Goal: Task Accomplishment & Management: Use online tool/utility

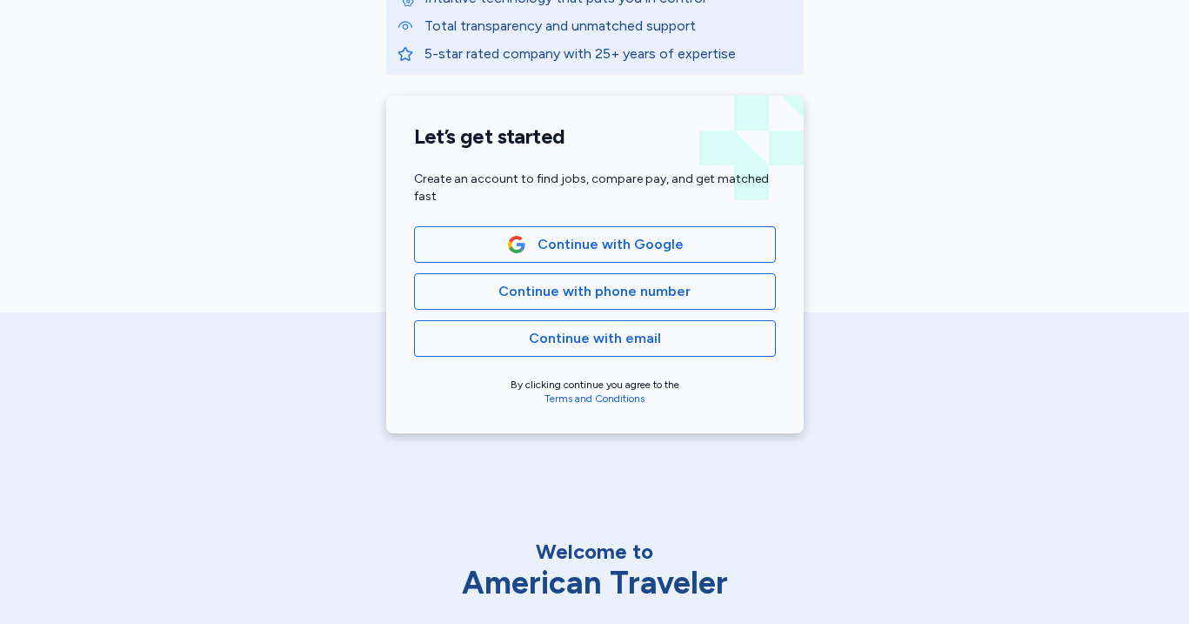
scroll to position [324, 0]
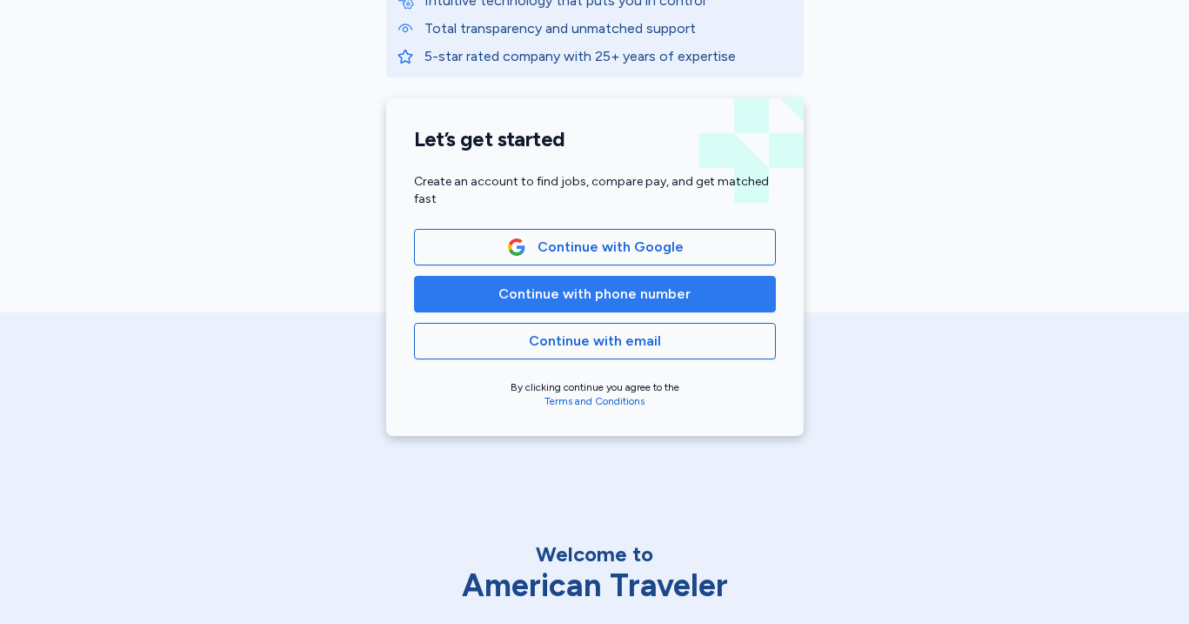
click at [560, 300] on span "Continue with phone number" at bounding box center [594, 294] width 192 height 21
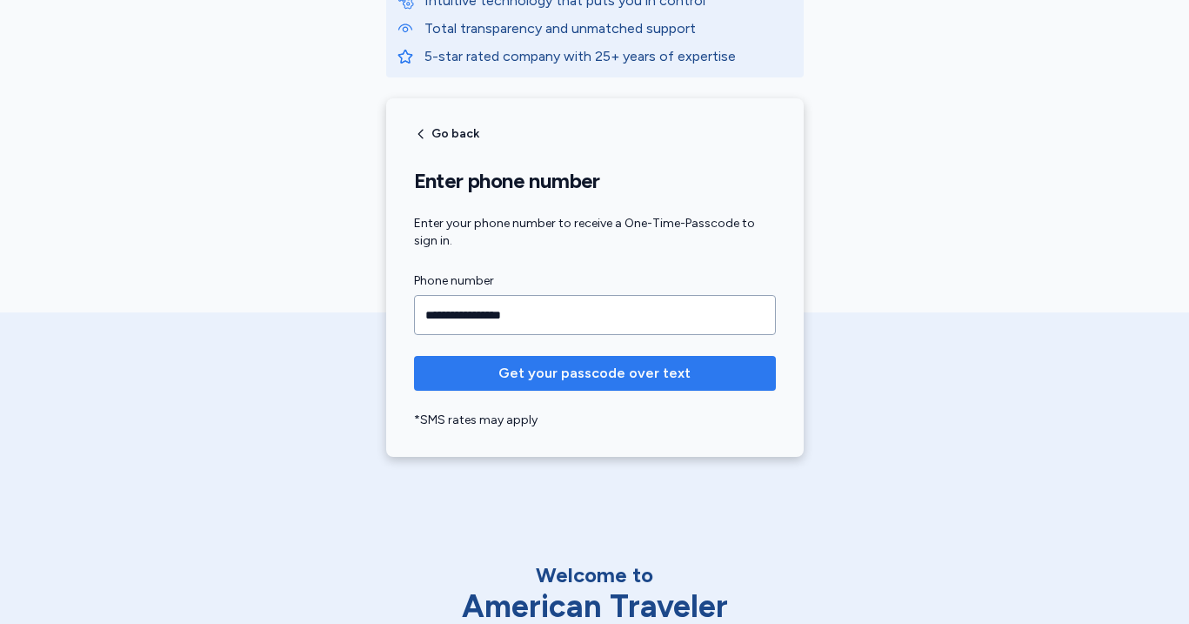
type input "**********"
click at [567, 368] on span "Get your passcode over text" at bounding box center [594, 373] width 192 height 21
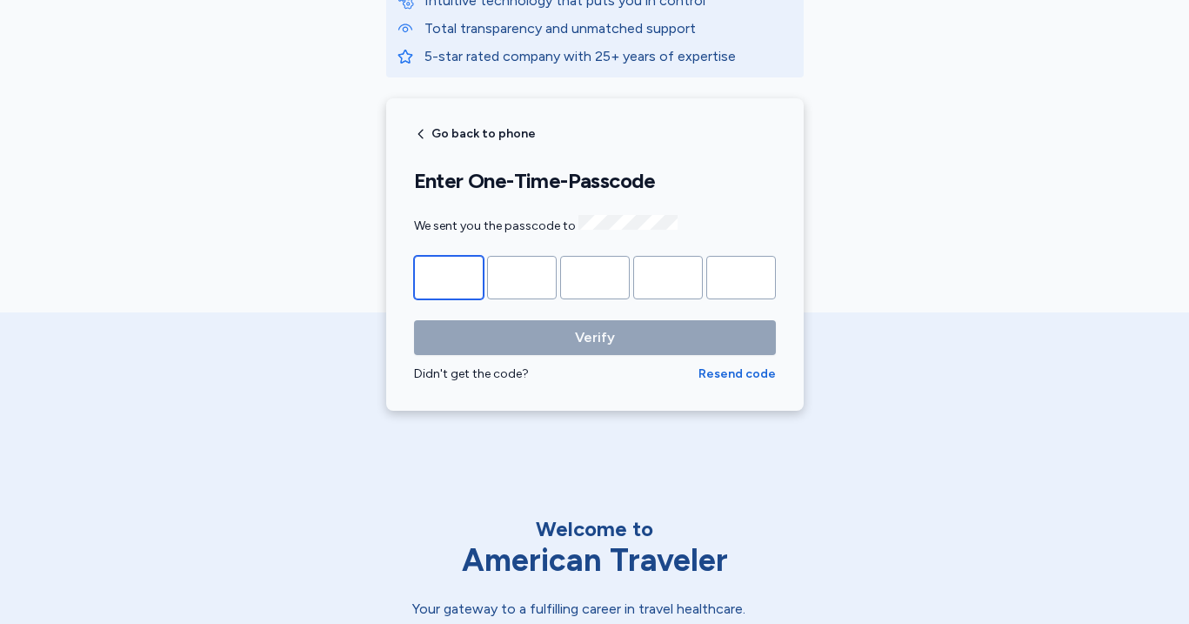
type input "*"
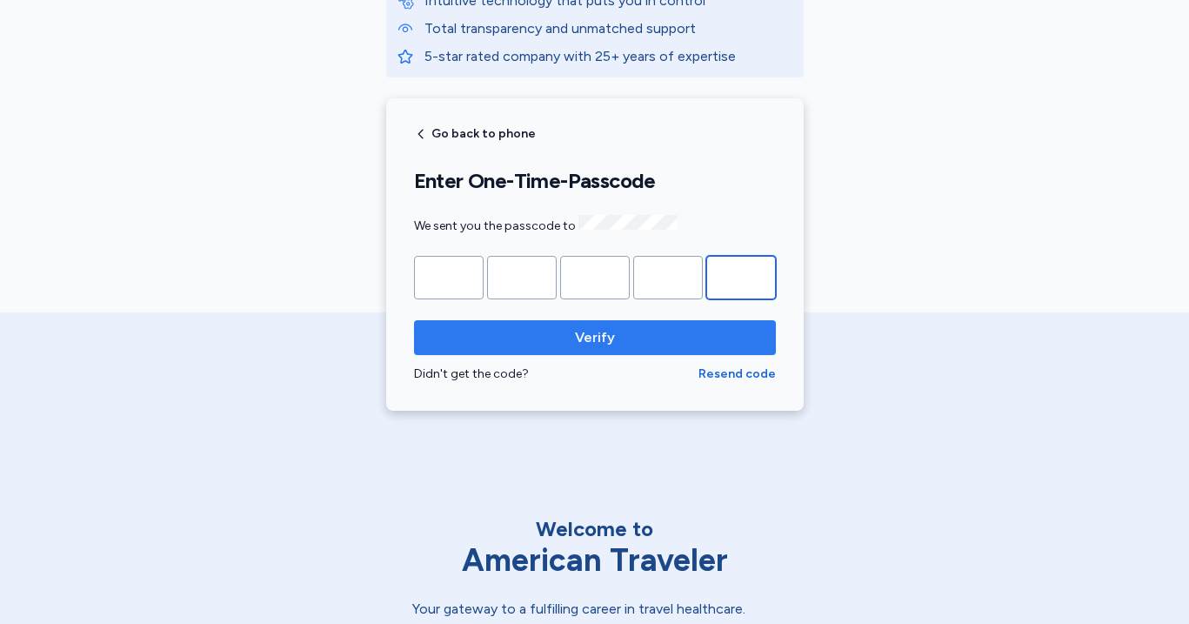
type input "*"
click at [600, 331] on span "Verify" at bounding box center [595, 337] width 40 height 21
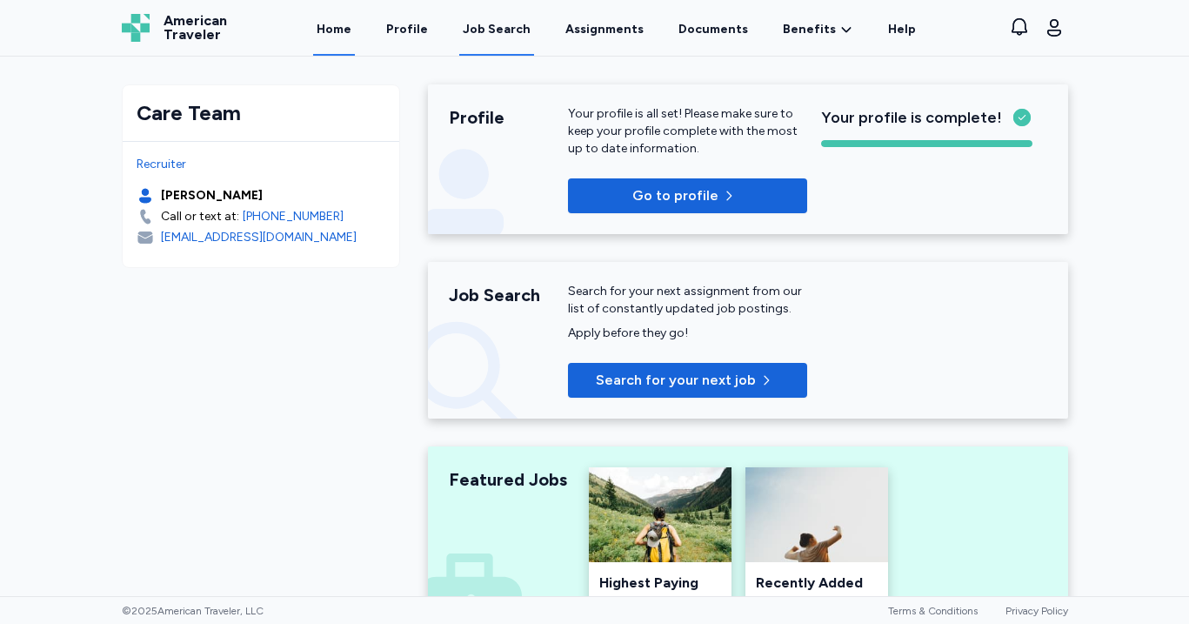
click at [491, 25] on div "Job Search" at bounding box center [497, 29] width 68 height 17
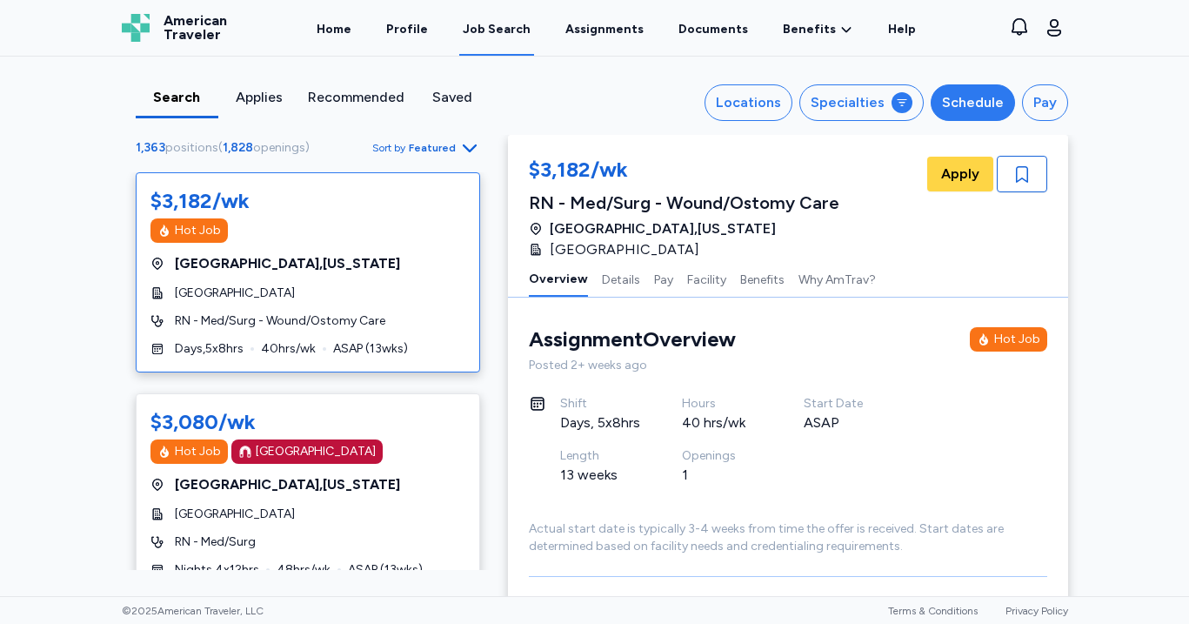
click at [992, 107] on div "Schedule" at bounding box center [973, 102] width 62 height 21
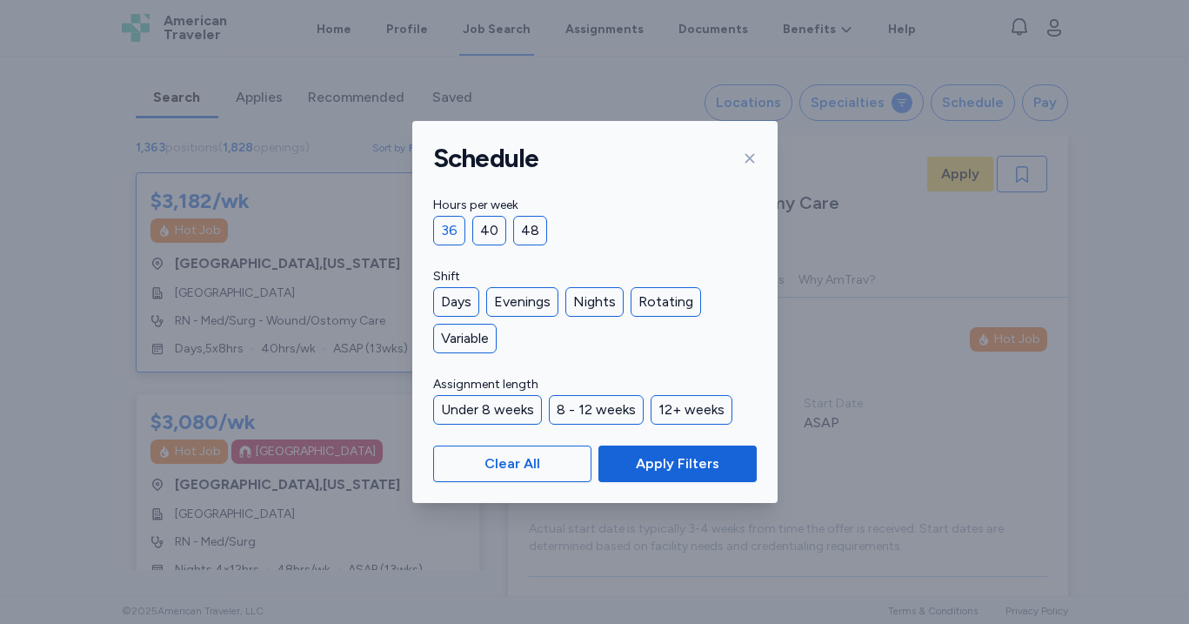
click at [442, 235] on div "36" at bounding box center [449, 231] width 32 height 30
click at [588, 306] on div "Nights" at bounding box center [594, 302] width 58 height 30
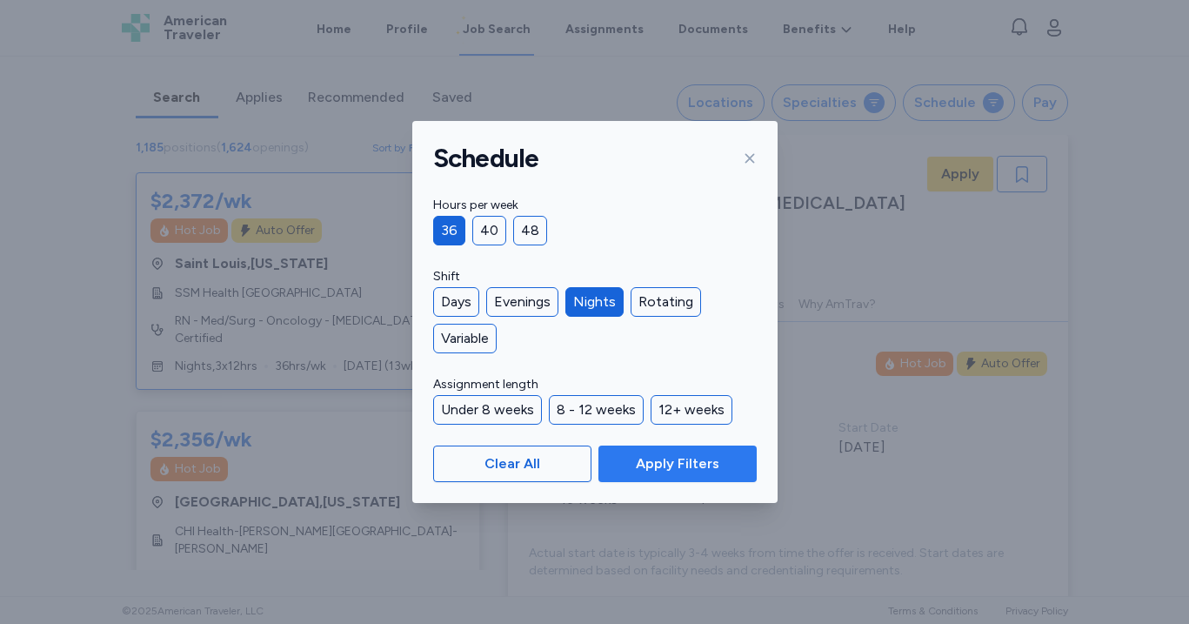
scroll to position [2, 0]
click at [695, 450] on button "Apply Filters" at bounding box center [676, 463] width 157 height 37
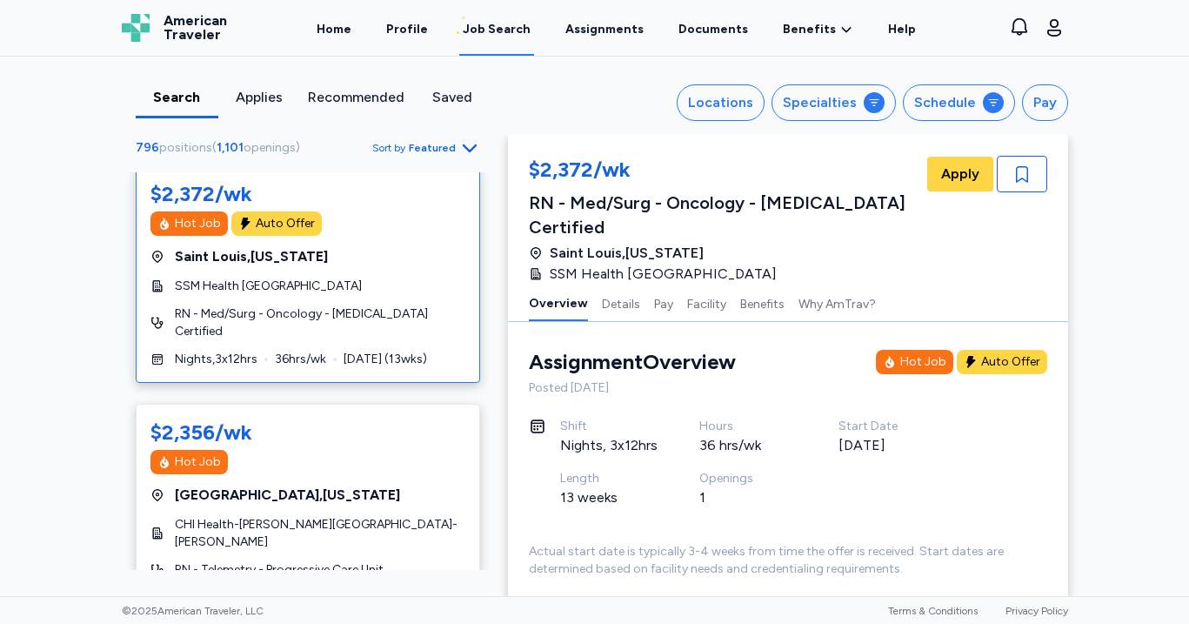
scroll to position [0, 0]
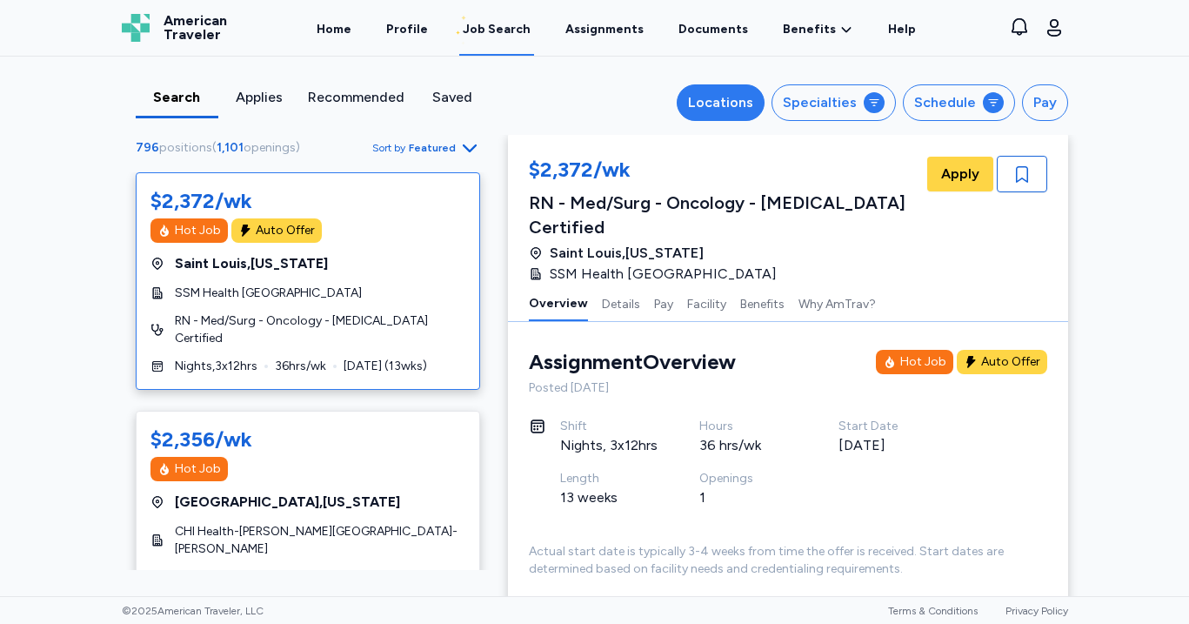
click at [726, 97] on div "Locations" at bounding box center [720, 102] width 65 height 21
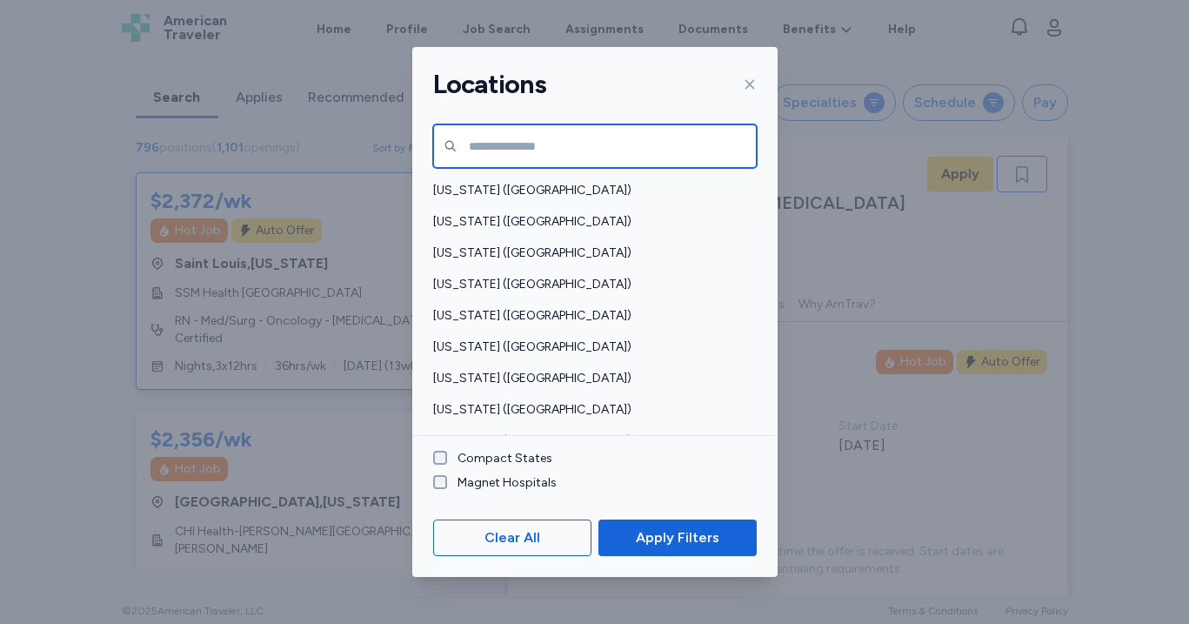
click at [507, 148] on input "text" at bounding box center [595, 145] width 324 height 43
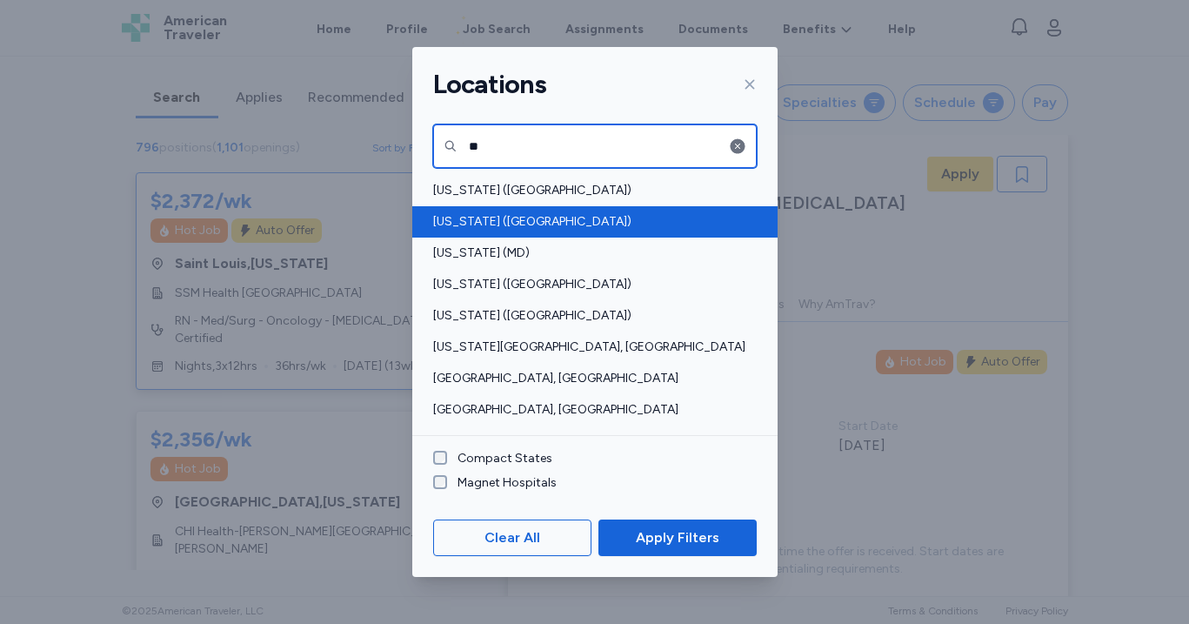
type input "**"
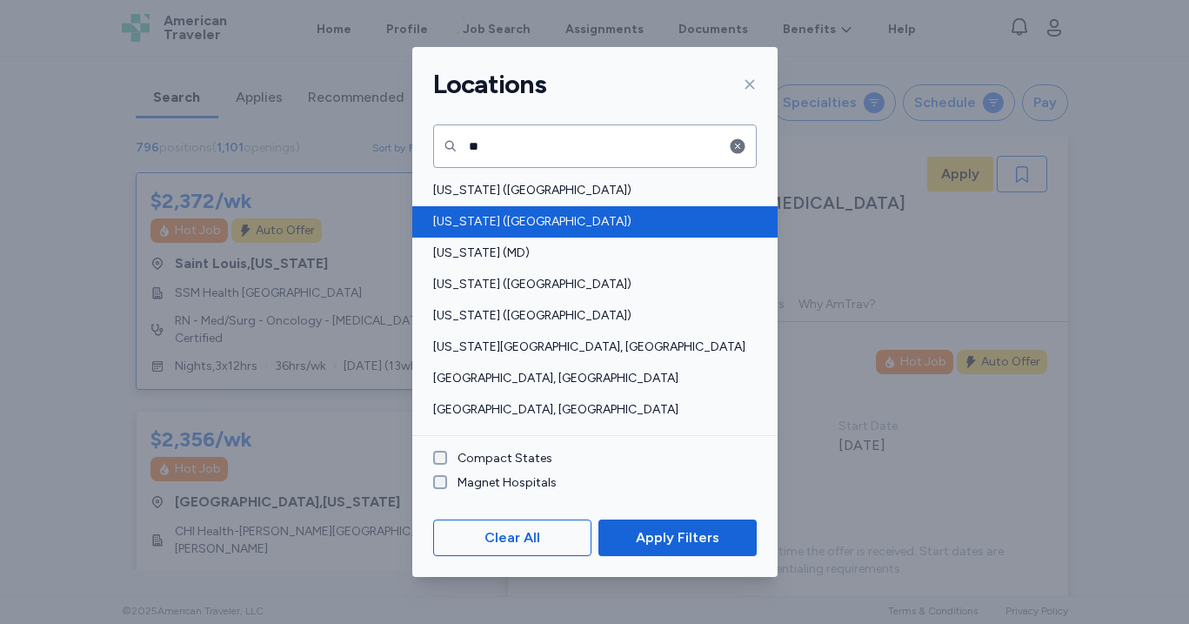
click at [513, 226] on span "[US_STATE] ([GEOGRAPHIC_DATA])" at bounding box center [589, 221] width 313 height 17
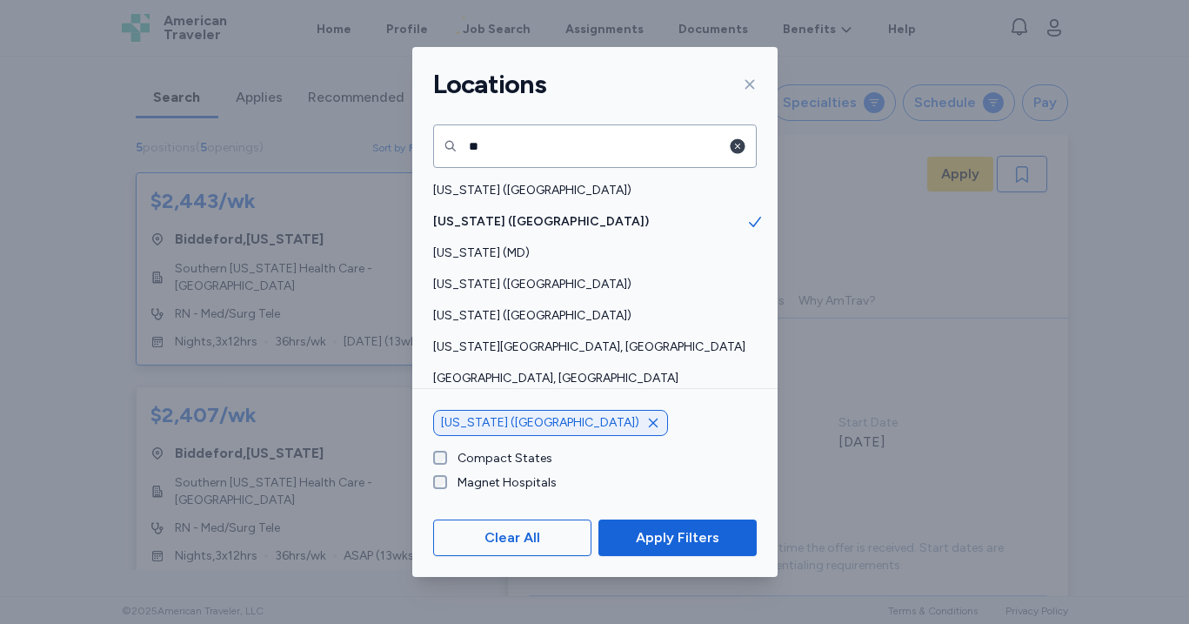
click at [737, 142] on icon "button" at bounding box center [737, 146] width 15 height 15
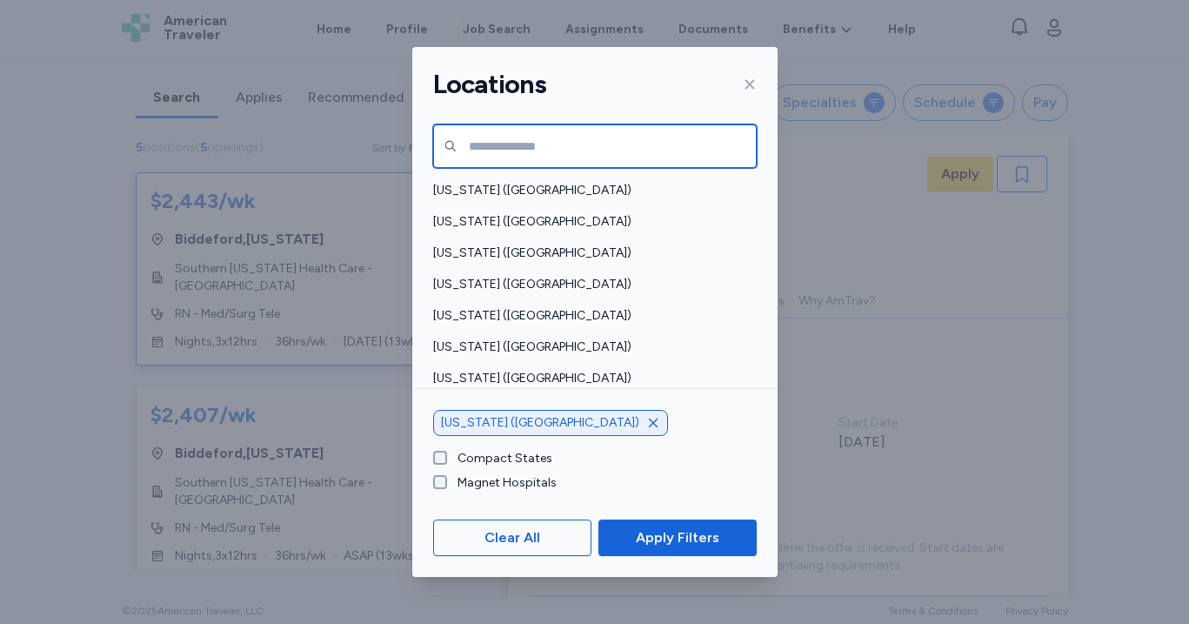
click at [618, 144] on input "text" at bounding box center [595, 145] width 324 height 43
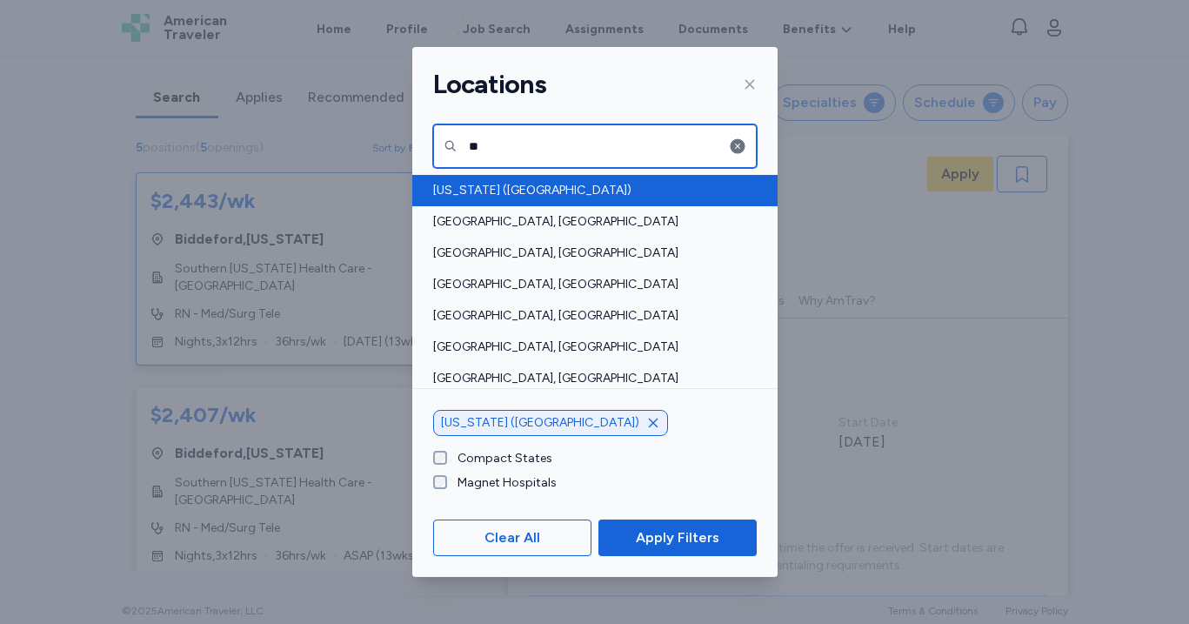
type input "**"
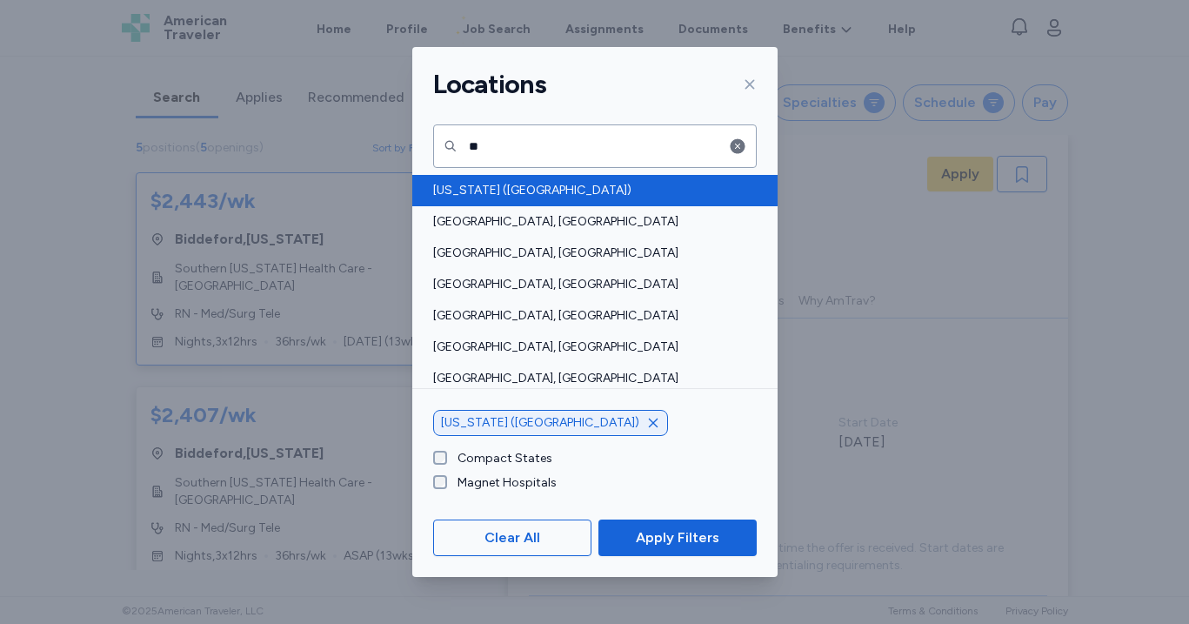
click at [551, 184] on span "[US_STATE] ([GEOGRAPHIC_DATA])" at bounding box center [589, 190] width 313 height 17
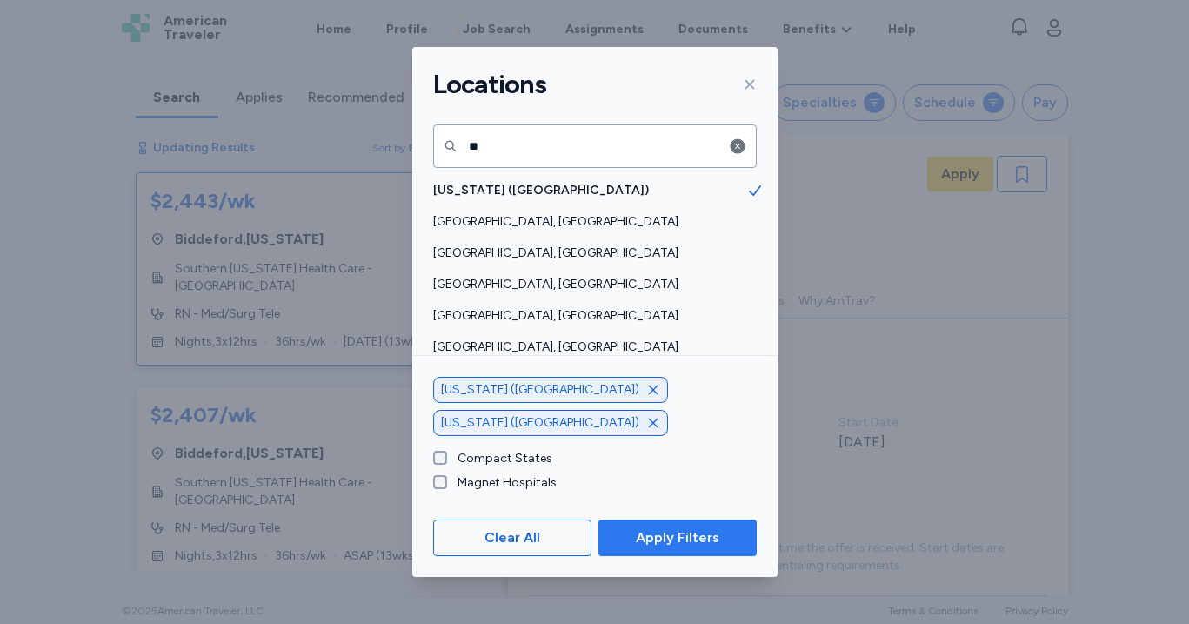
click at [664, 530] on span "Apply Filters" at bounding box center [678, 537] width 84 height 21
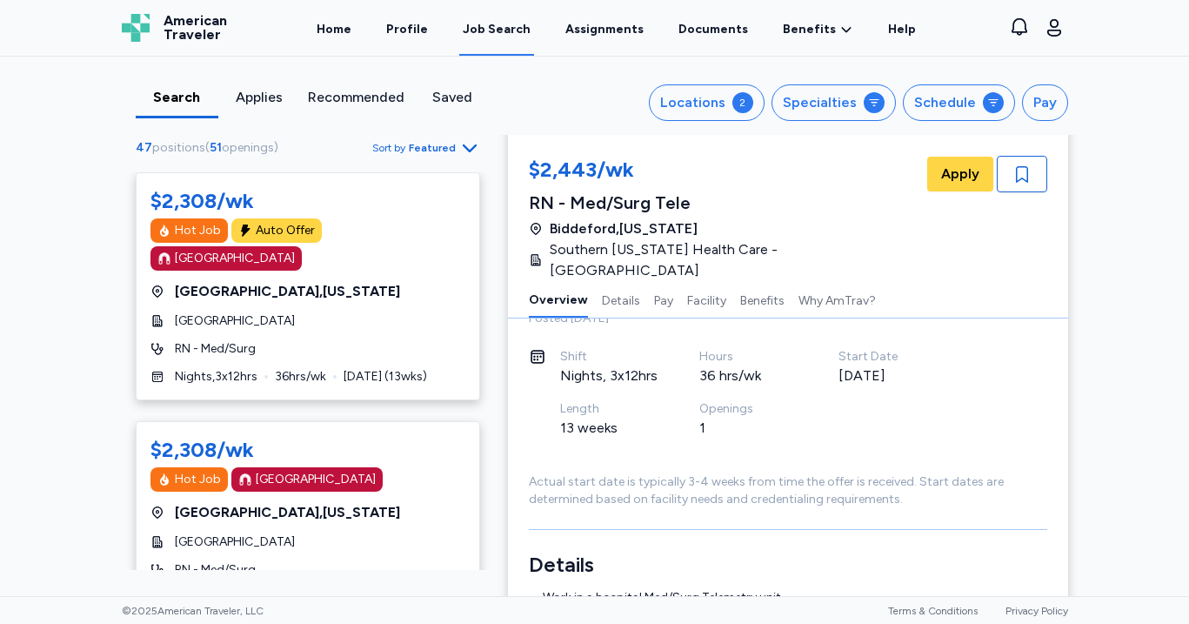
scroll to position [180, 0]
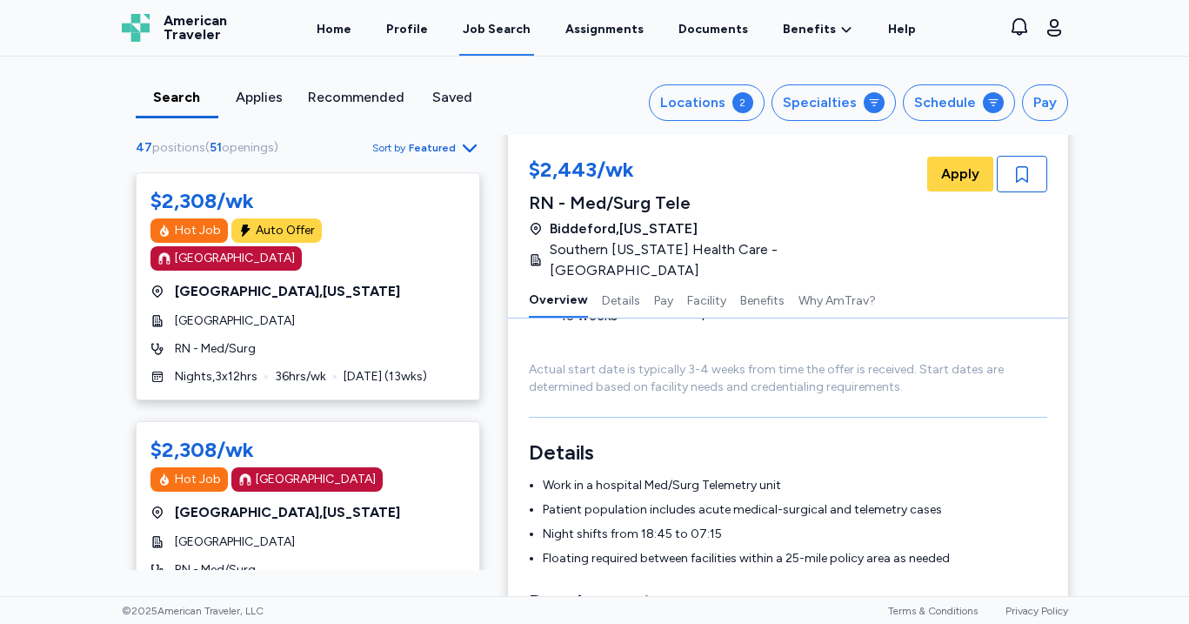
click at [82, 331] on div "Search Applies Recommended Saved Locations 2 Specialties Schedule Pay 47 positi…" at bounding box center [594, 326] width 1189 height 539
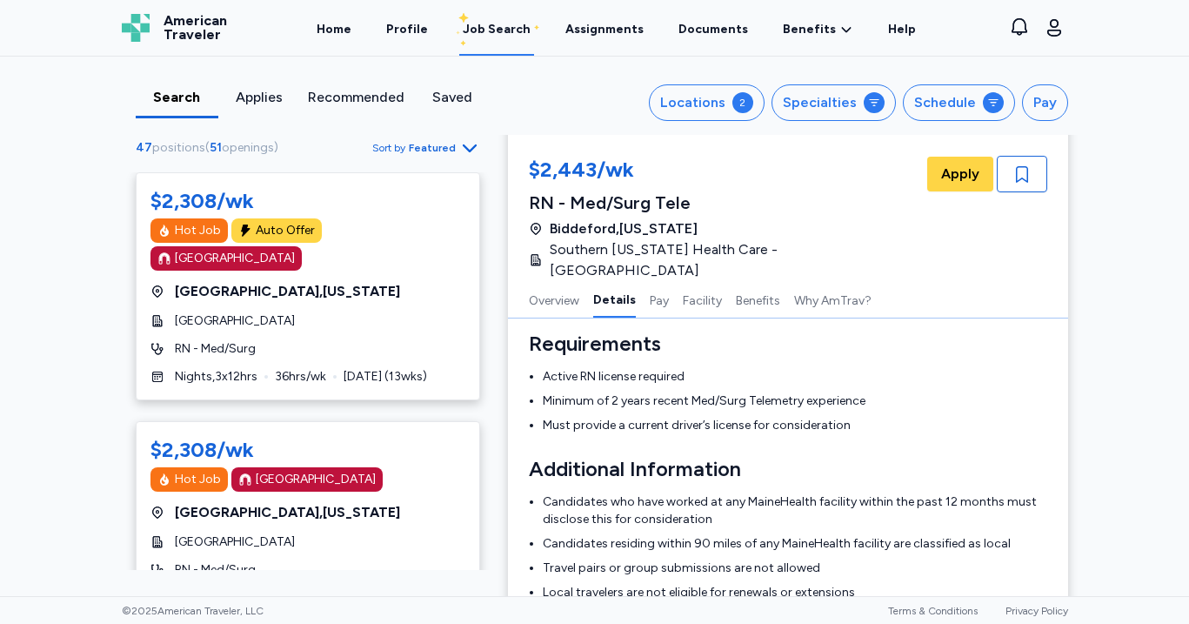
click at [479, 382] on div "$2,308/wk Hot Job Auto Offer [GEOGRAPHIC_DATA] [GEOGRAPHIC_DATA] , [US_STATE][G…" at bounding box center [308, 371] width 372 height 398
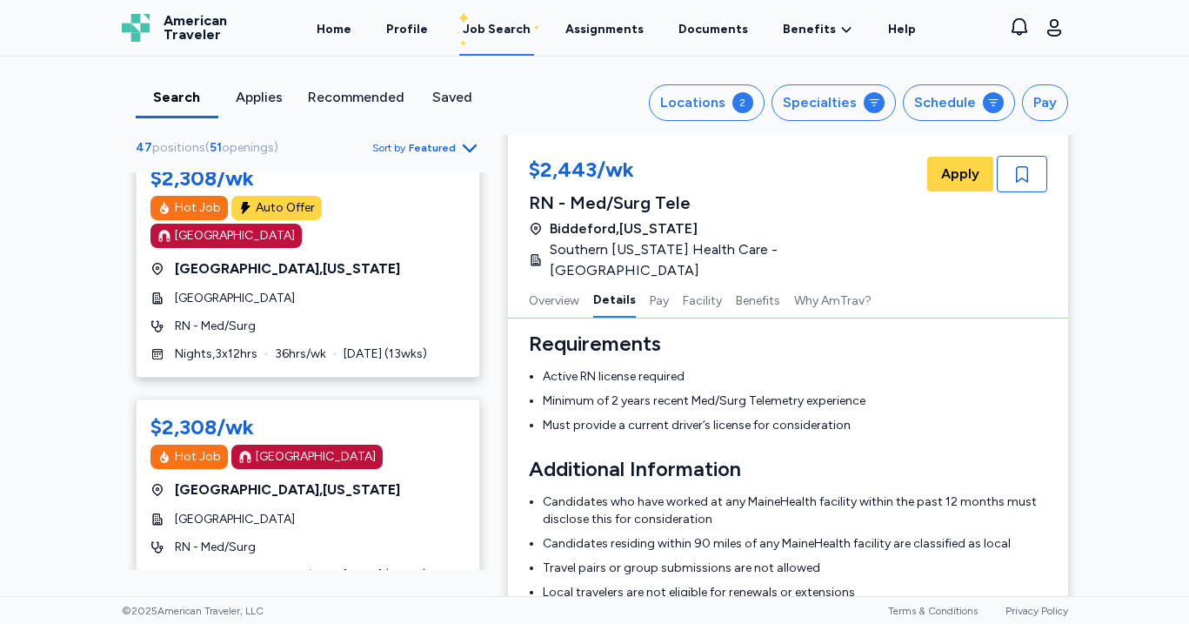
scroll to position [22, 0]
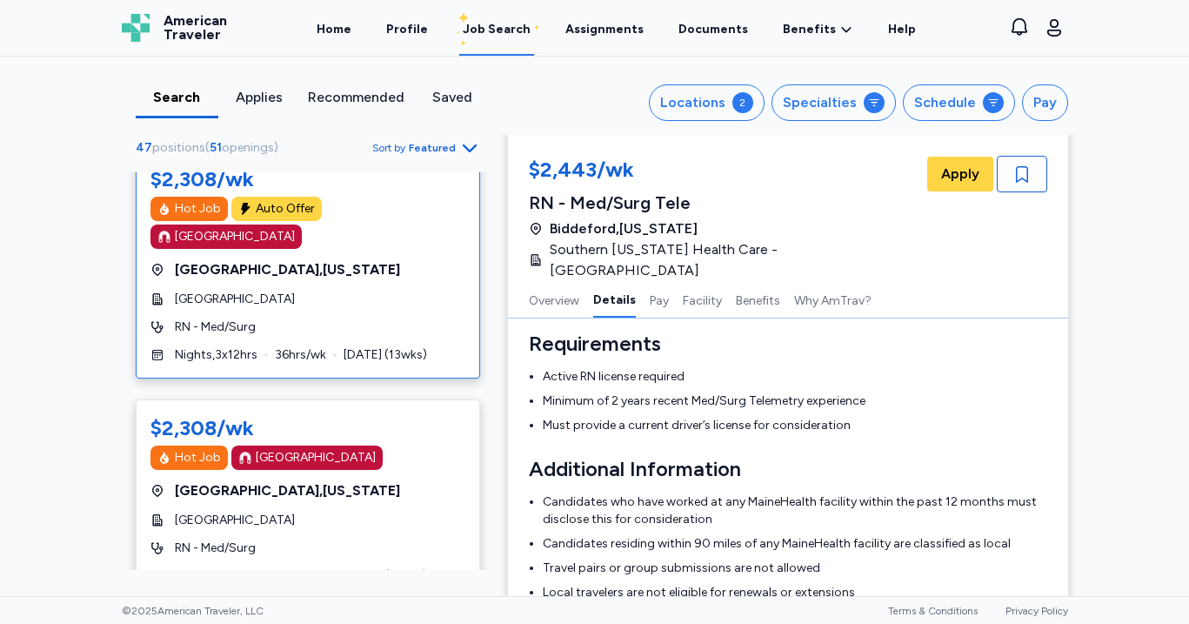
click at [404, 291] on div "[GEOGRAPHIC_DATA]" at bounding box center [307, 299] width 315 height 17
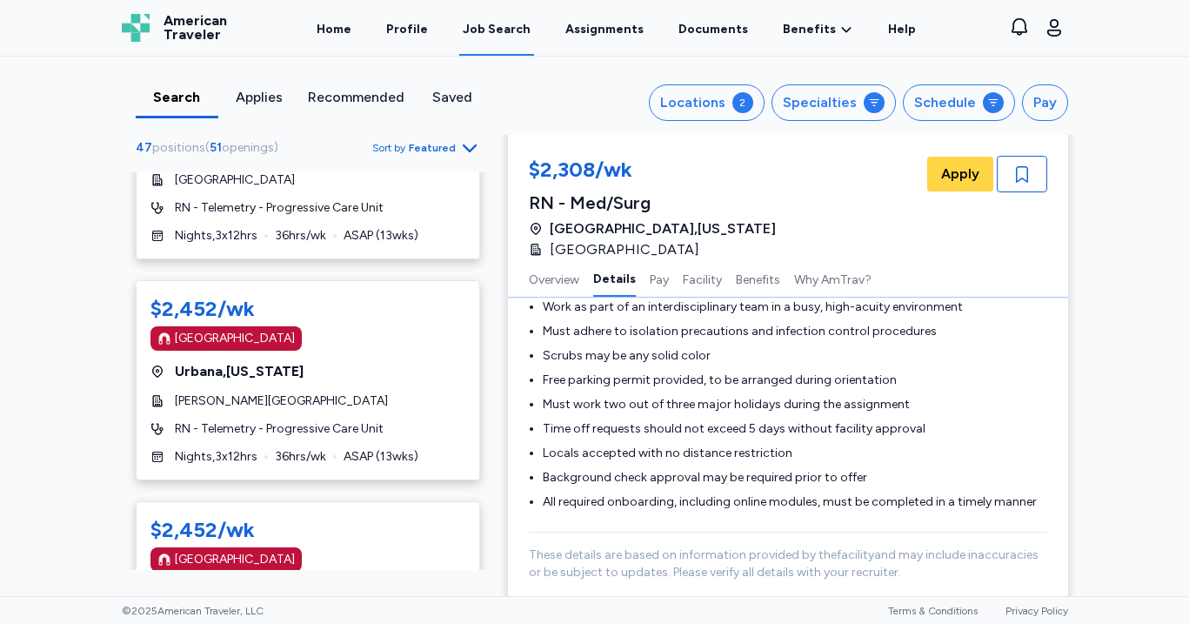
scroll to position [1102, 0]
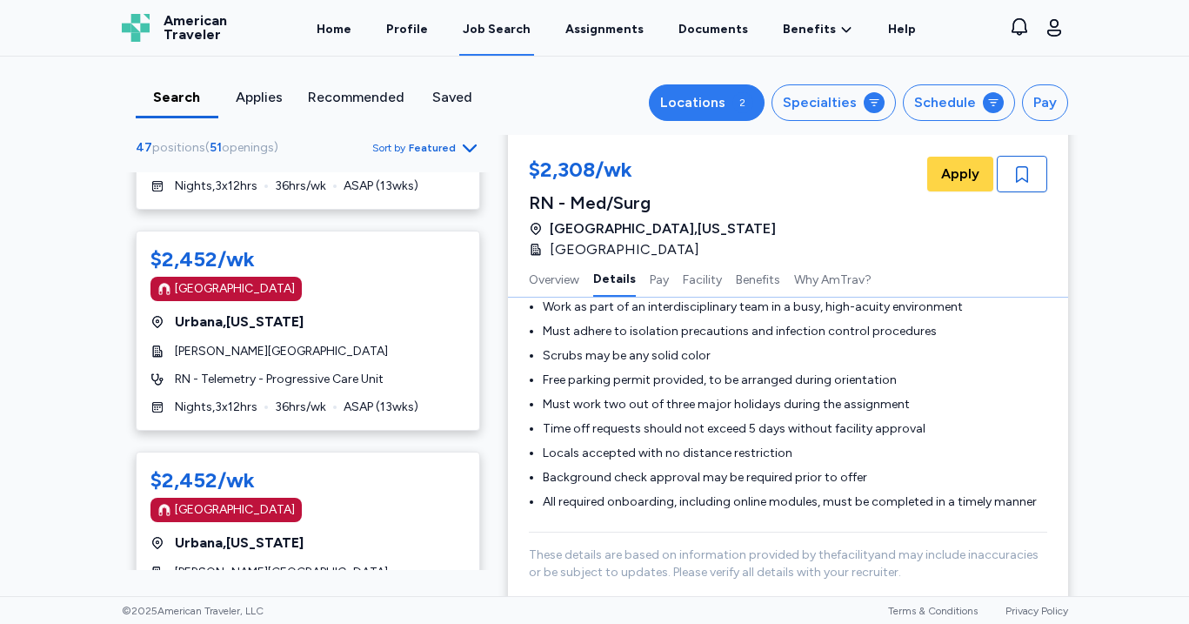
click at [735, 88] on button "Locations 2" at bounding box center [707, 102] width 116 height 37
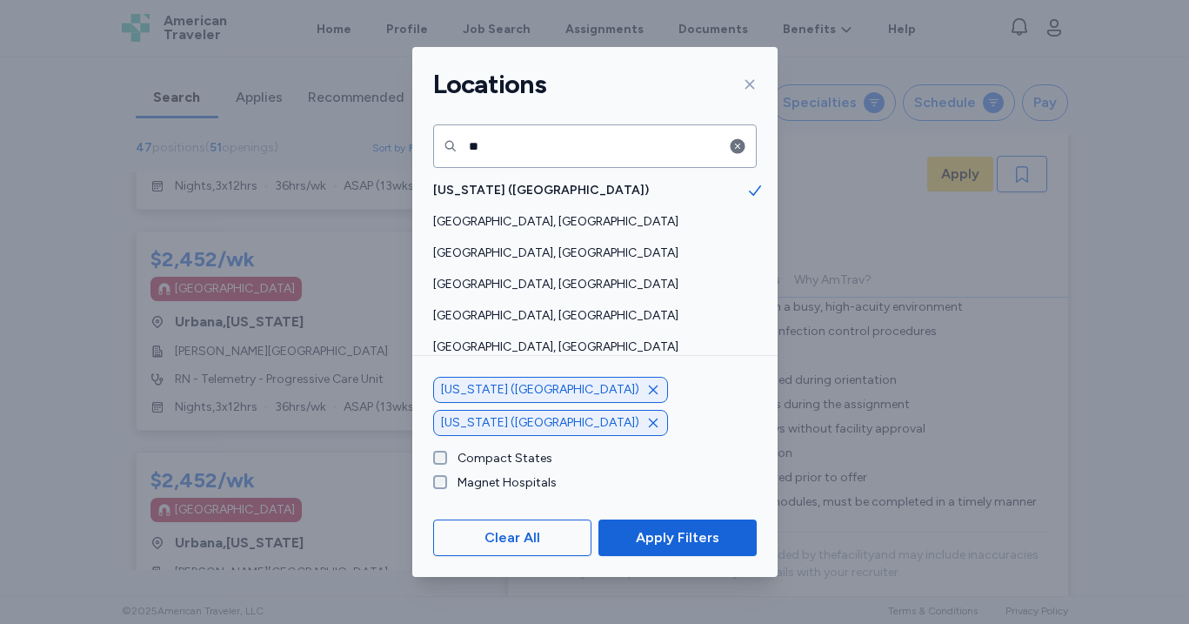
click at [623, 423] on div "[US_STATE] ([GEOGRAPHIC_DATA])" at bounding box center [550, 423] width 235 height 26
click at [646, 422] on icon "button" at bounding box center [653, 423] width 14 height 14
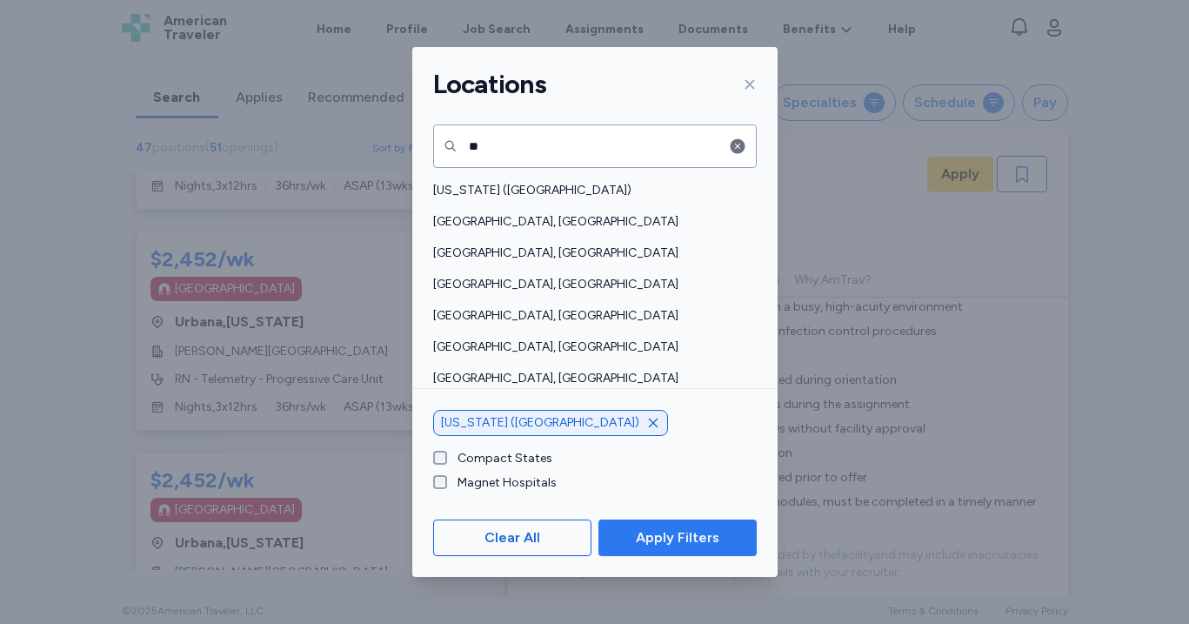
click at [659, 526] on button "Apply Filters" at bounding box center [676, 537] width 157 height 37
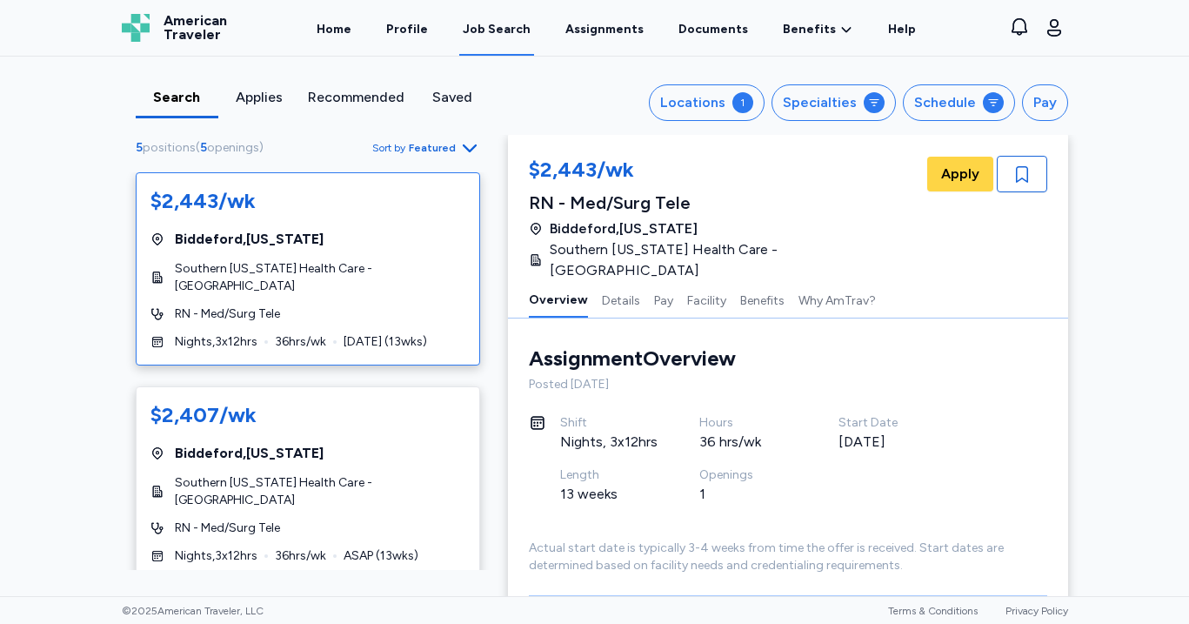
click at [34, 280] on div "Search Applies Recommended Saved Locations 1 Specialties Schedule Pay 5 positio…" at bounding box center [594, 326] width 1189 height 539
click at [98, 304] on div "Search Applies Recommended Saved Locations 1 Specialties Schedule Pay 5 positio…" at bounding box center [594, 326] width 1189 height 539
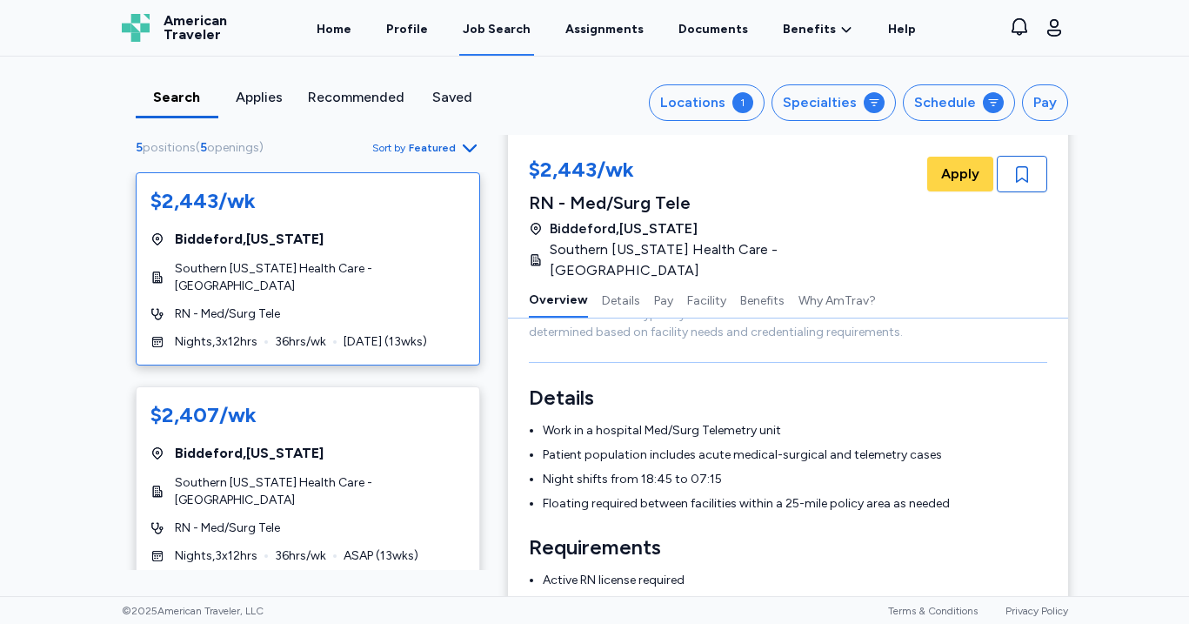
scroll to position [231, 0]
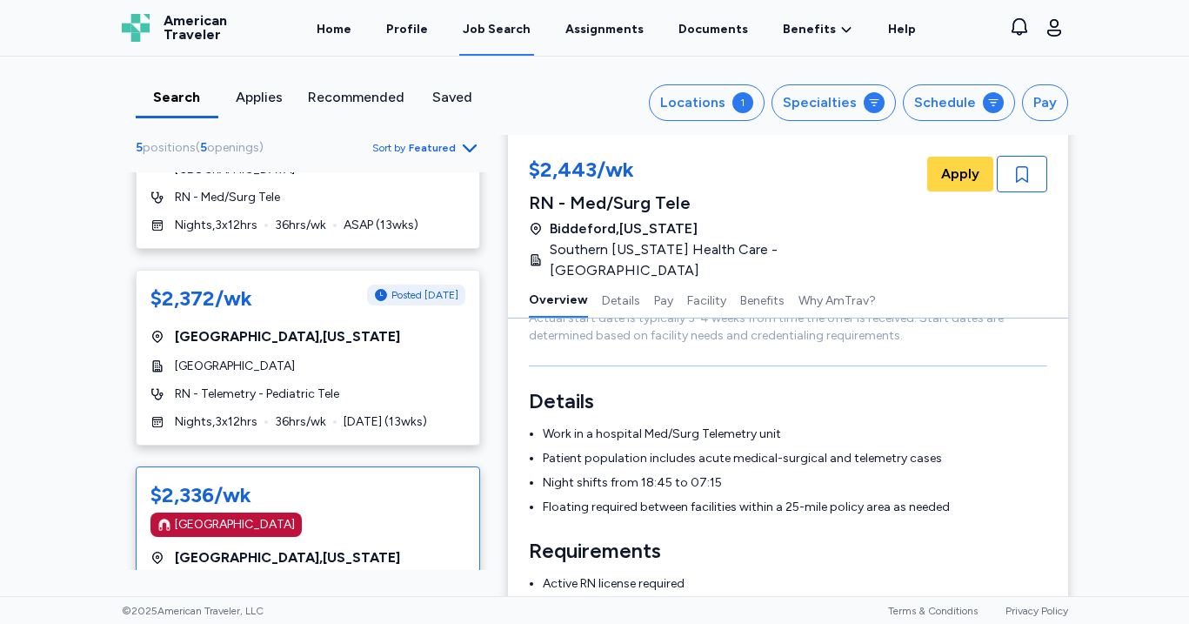
scroll to position [0, 0]
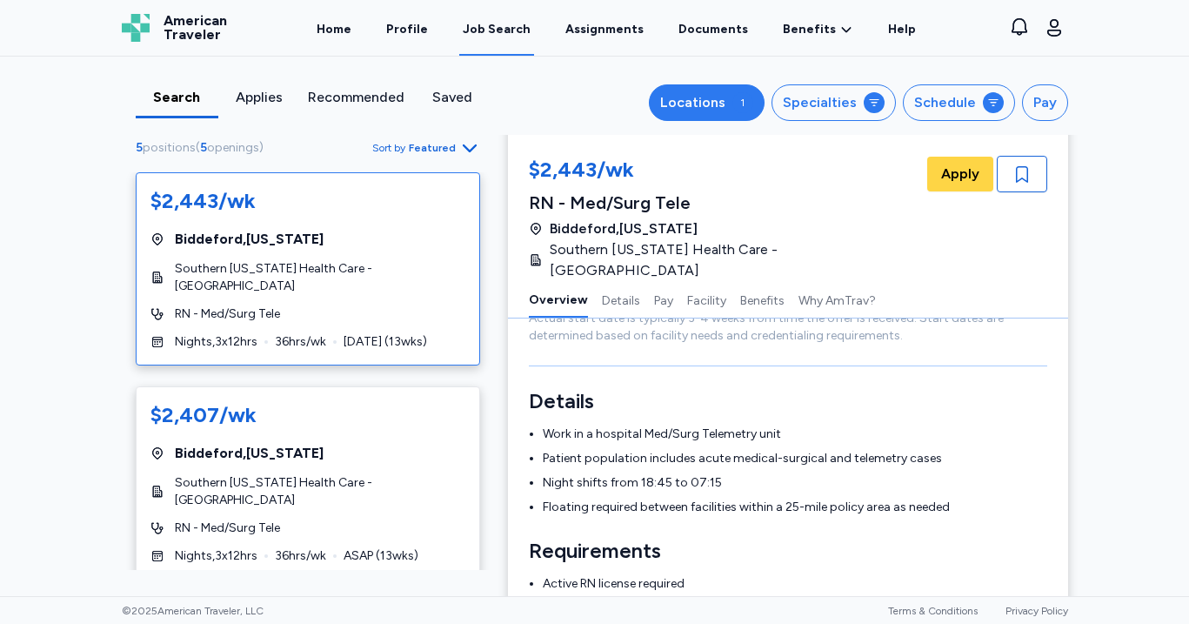
click at [723, 103] on div "Locations" at bounding box center [692, 102] width 65 height 21
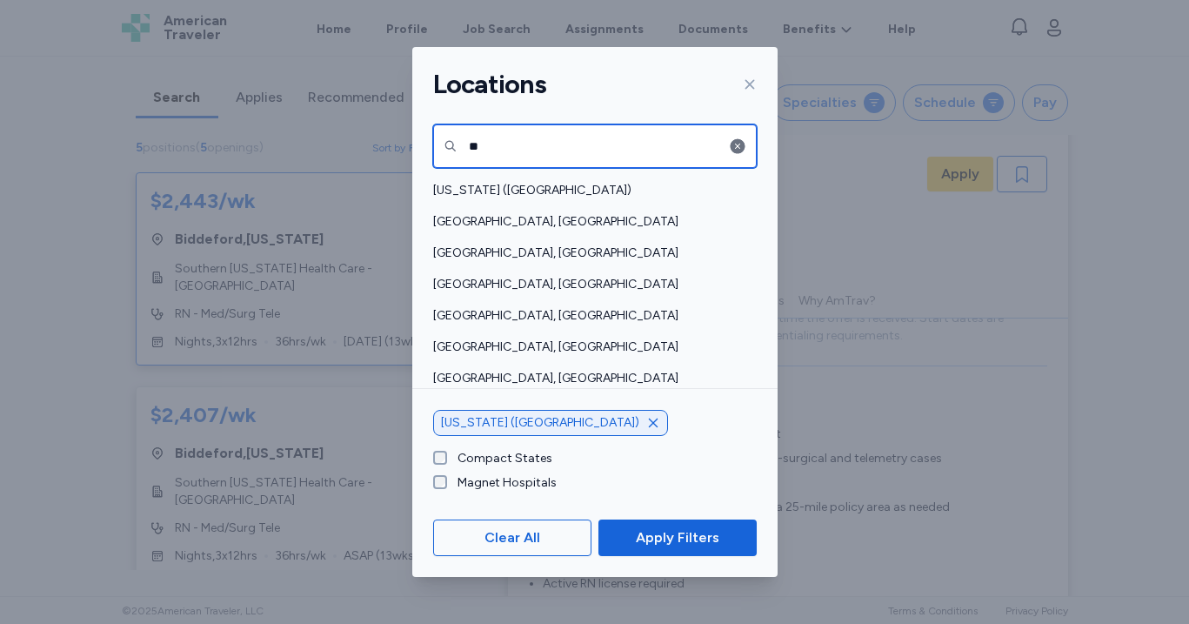
click at [545, 150] on input "**" at bounding box center [595, 145] width 324 height 43
type input "*"
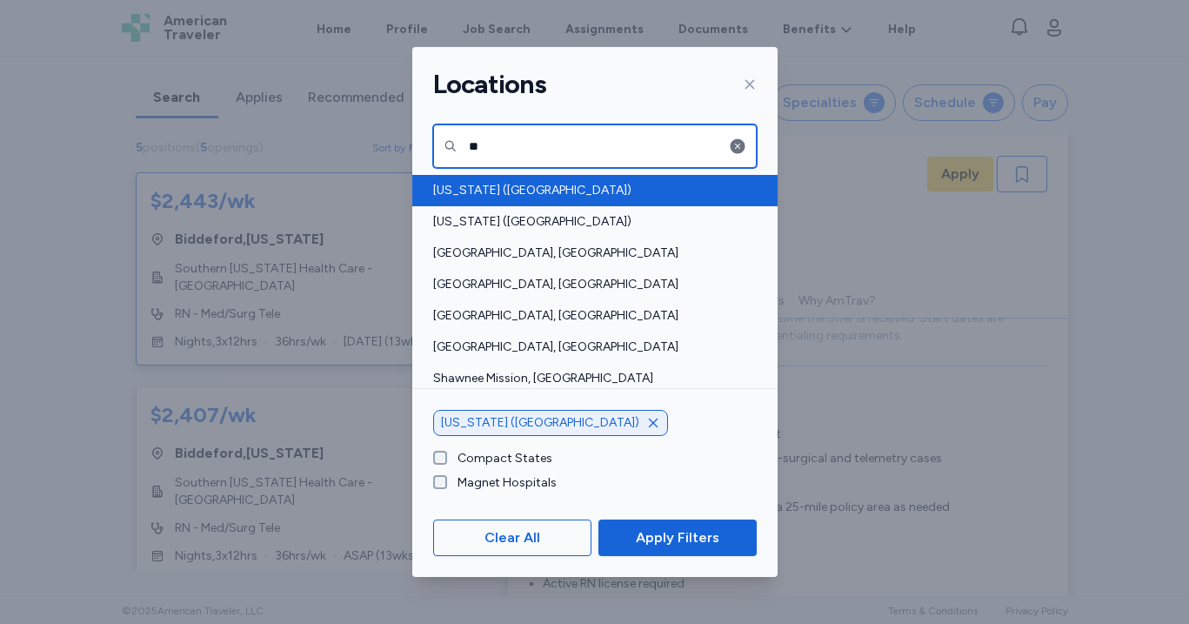
type input "**"
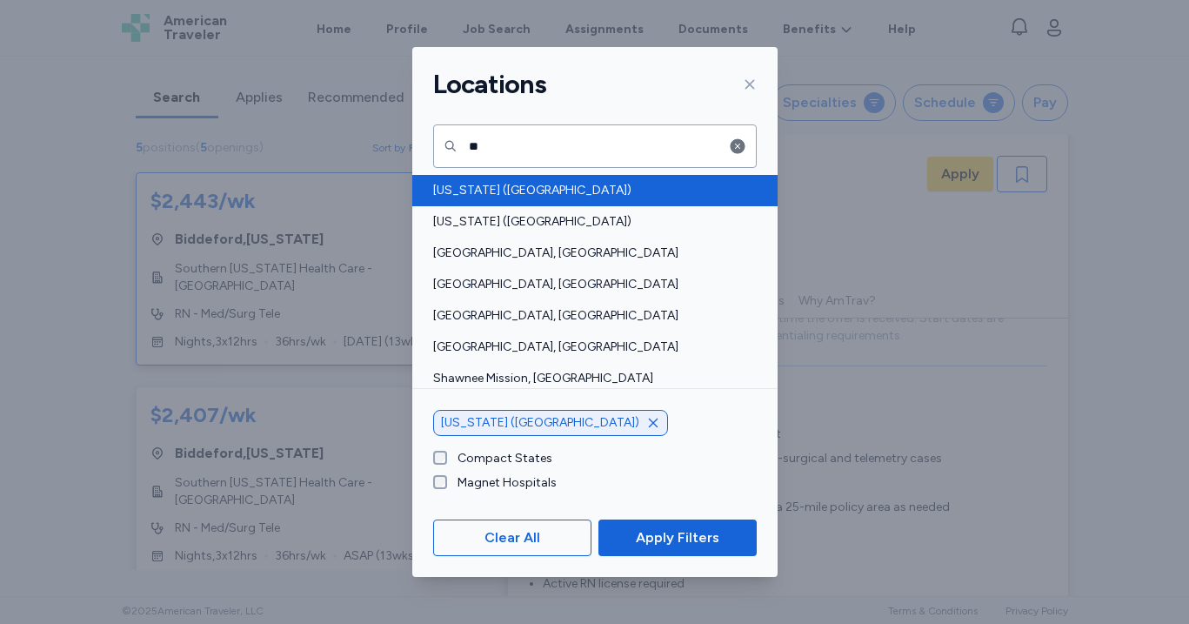
click at [514, 188] on span "[US_STATE] ([GEOGRAPHIC_DATA])" at bounding box center [589, 190] width 313 height 17
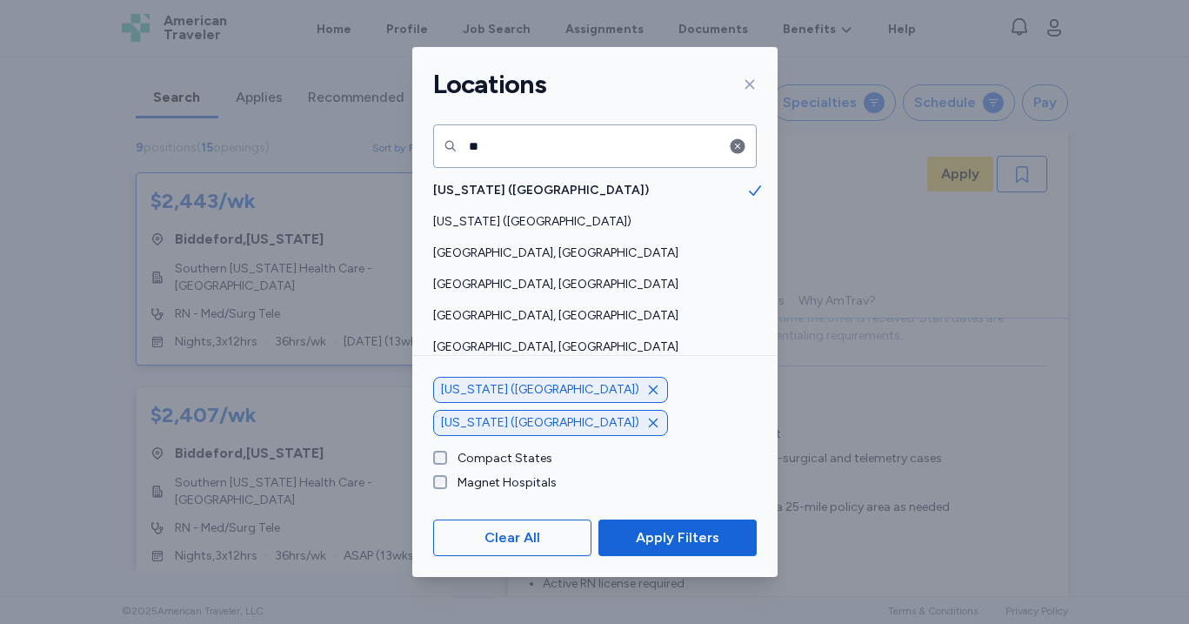
click at [648, 394] on icon "button" at bounding box center [652, 389] width 9 height 9
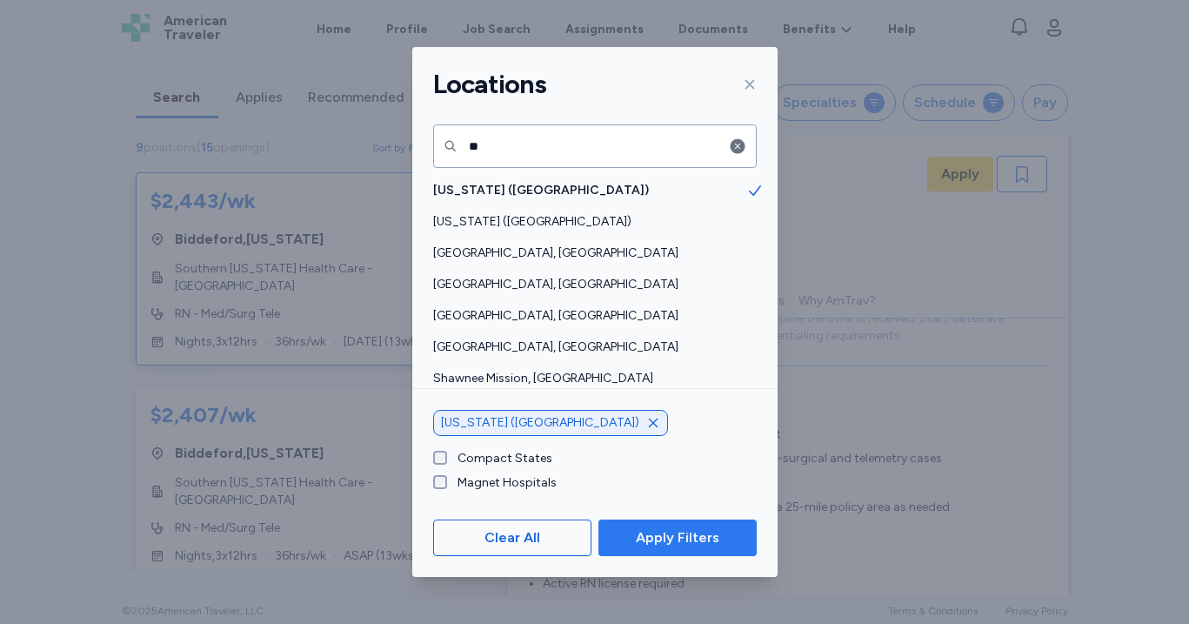
click at [670, 548] on span "Apply Filters" at bounding box center [678, 537] width 84 height 21
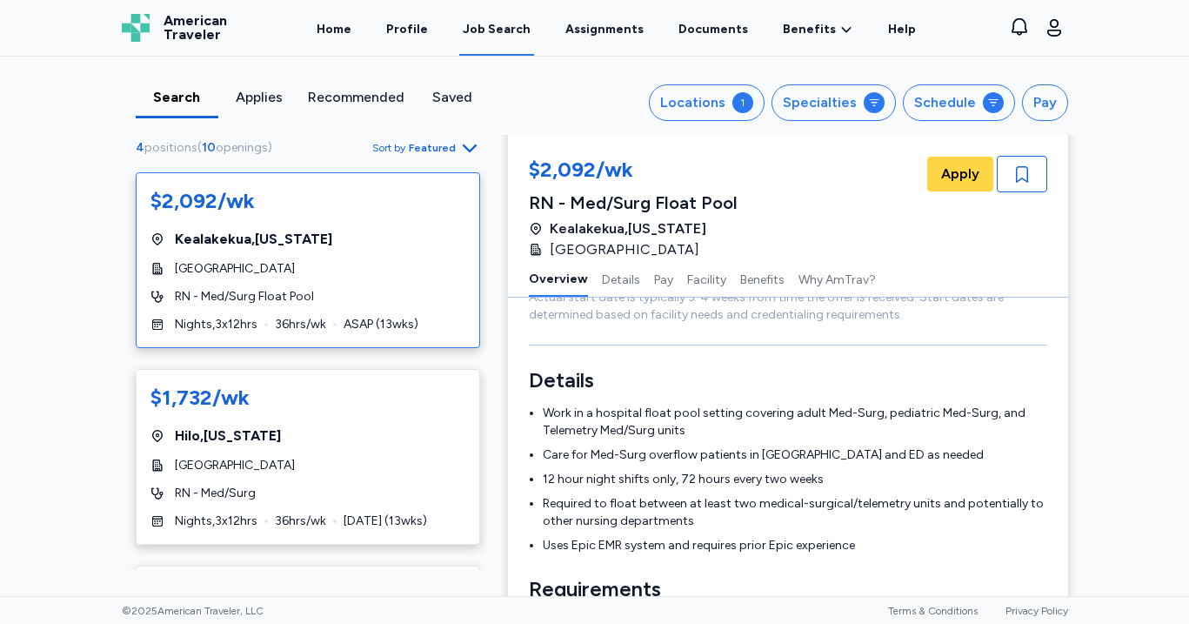
scroll to position [2, 0]
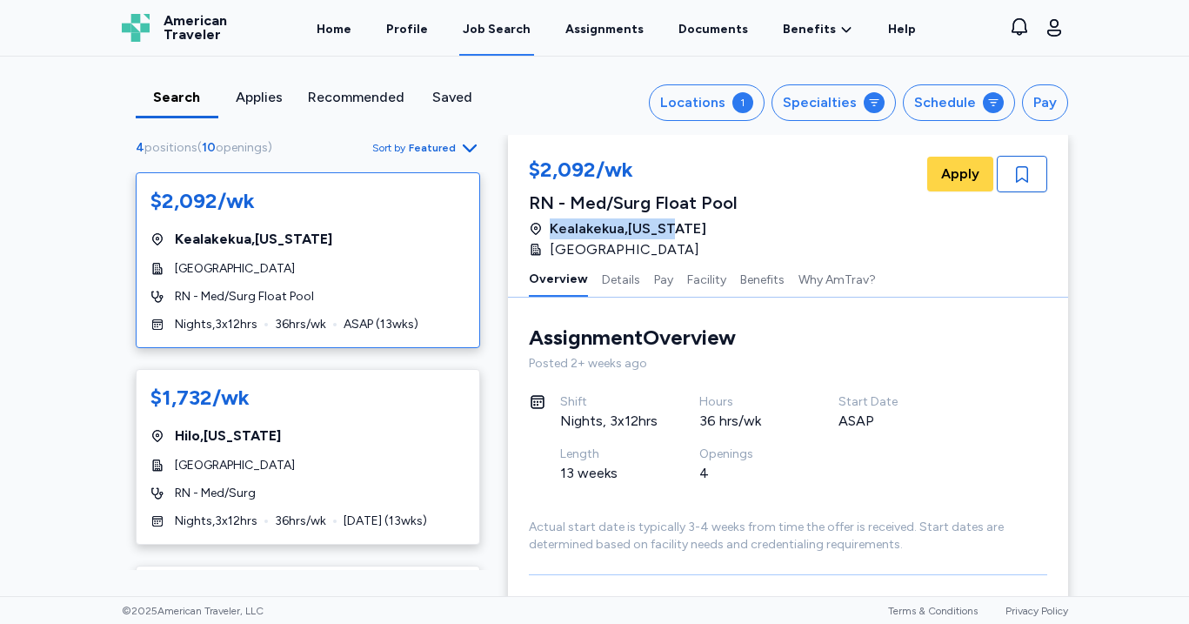
drag, startPoint x: 545, startPoint y: 229, endPoint x: 679, endPoint y: 227, distance: 134.8
click at [679, 227] on div "Kealakekua , [US_STATE]" at bounding box center [633, 228] width 209 height 21
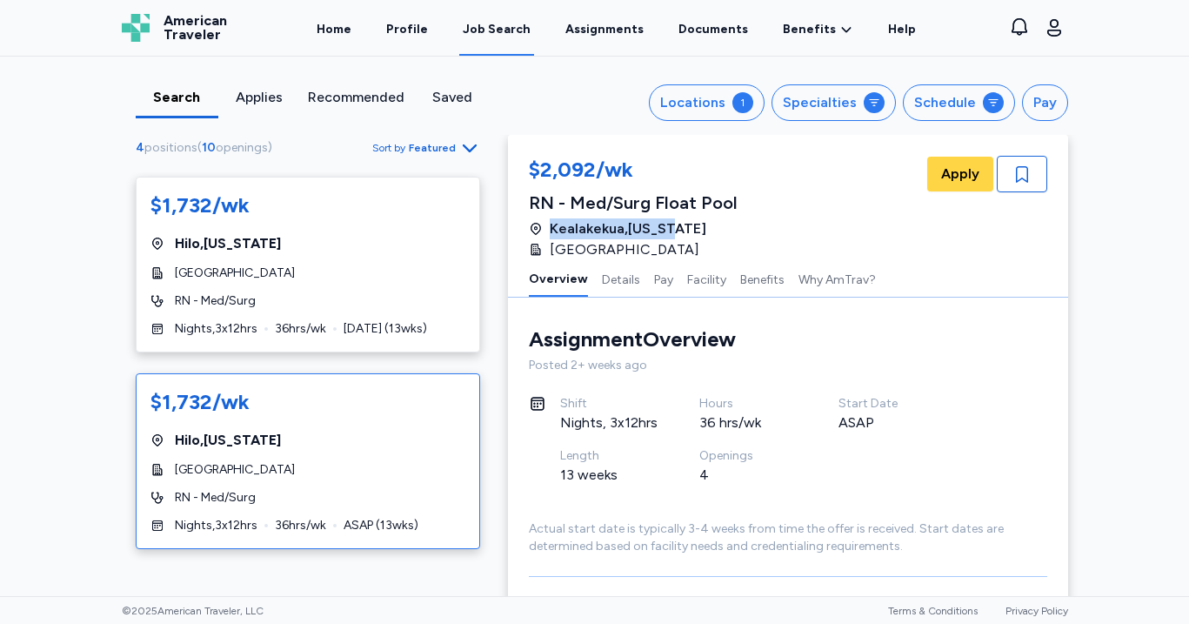
scroll to position [0, 0]
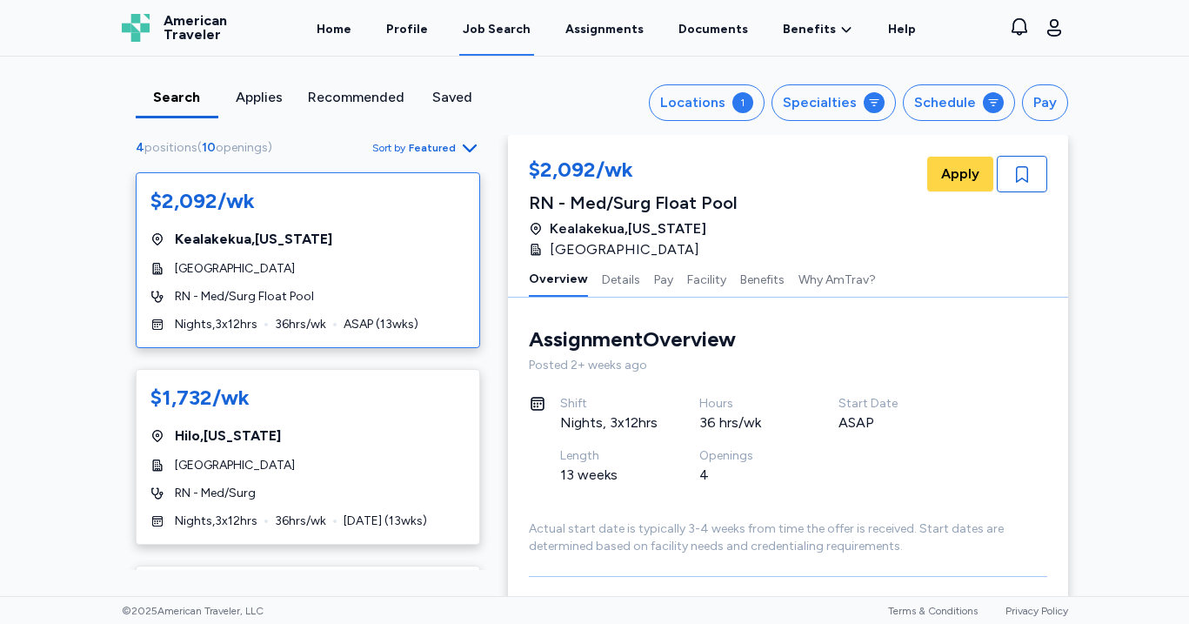
click at [829, 465] on div "Openings 4" at bounding box center [768, 473] width 139 height 52
click at [699, 110] on div "Locations" at bounding box center [692, 102] width 65 height 21
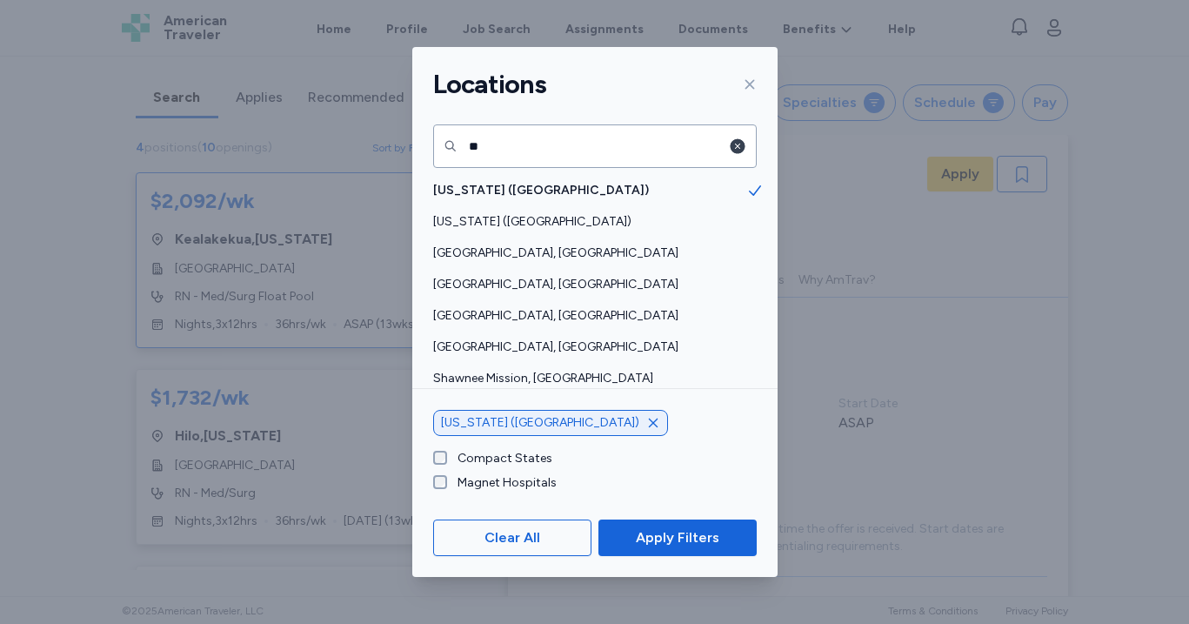
click at [738, 144] on icon "button" at bounding box center [737, 146] width 15 height 15
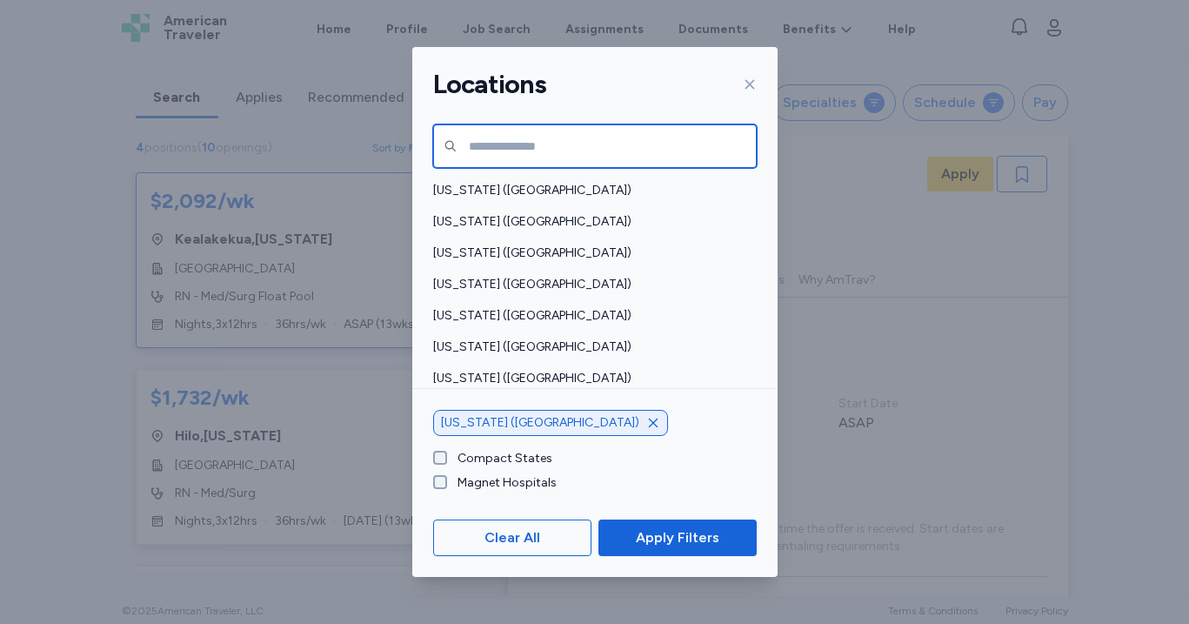
click at [653, 140] on input "text" at bounding box center [595, 145] width 324 height 43
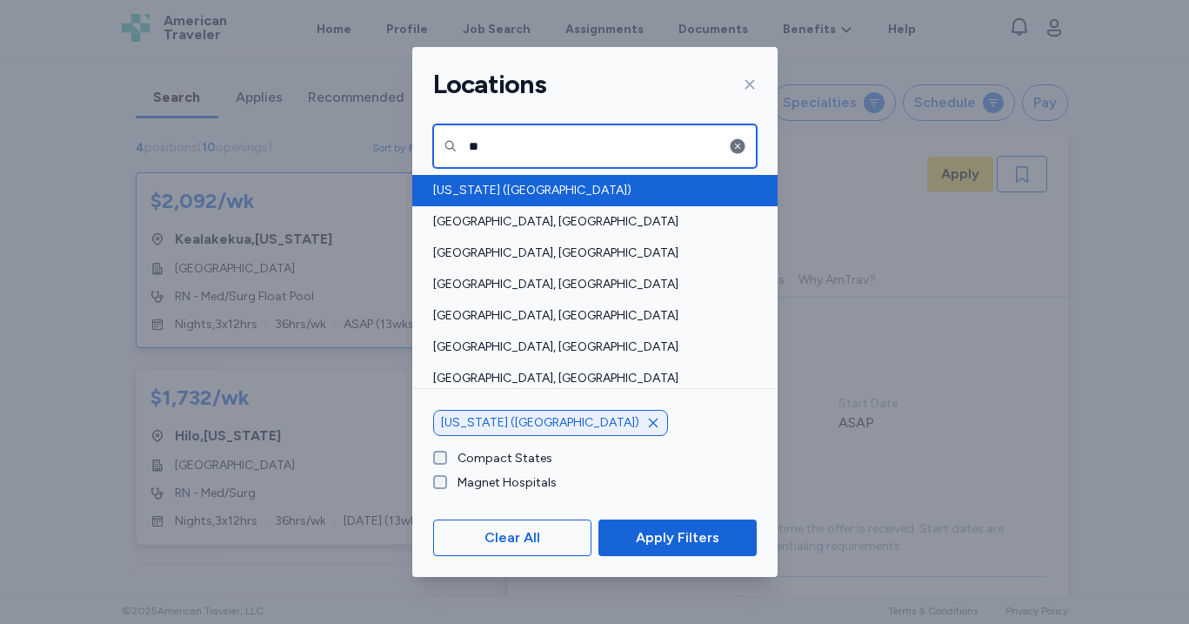
type input "**"
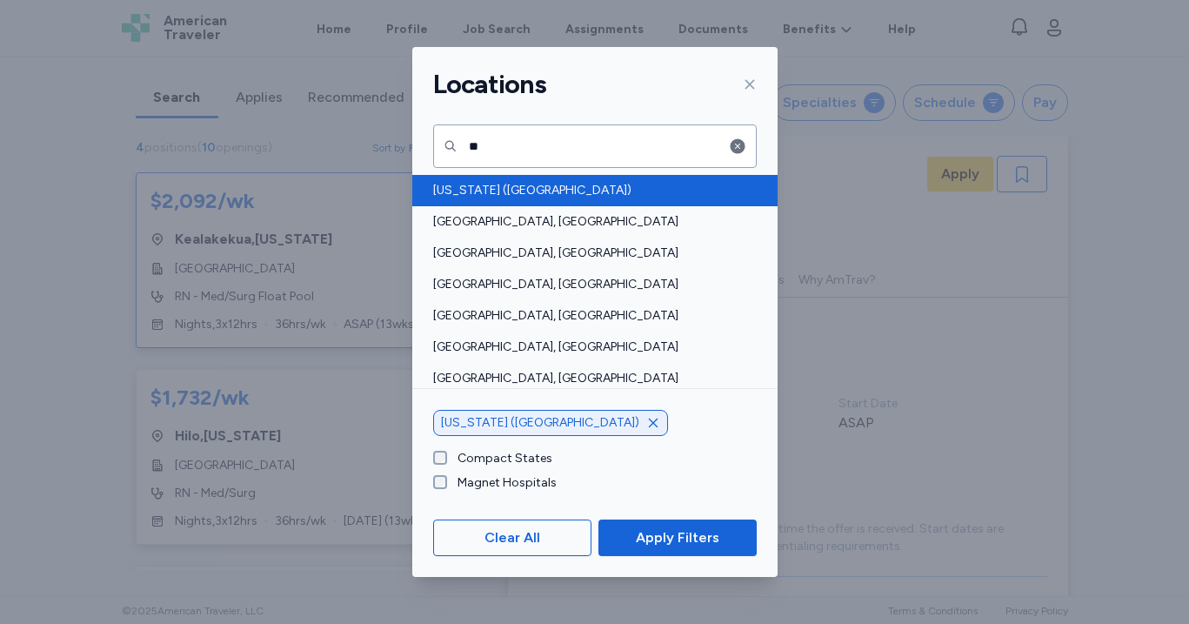
click at [588, 197] on span "[US_STATE] ([GEOGRAPHIC_DATA])" at bounding box center [589, 190] width 313 height 17
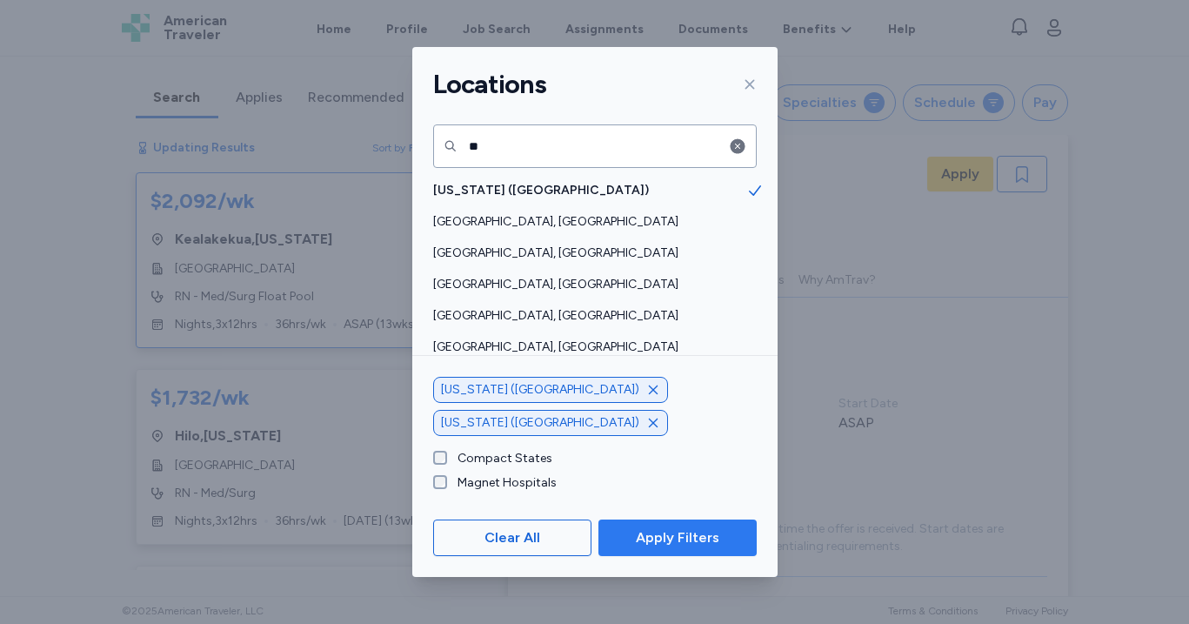
click at [669, 531] on span "Apply Filters" at bounding box center [678, 537] width 84 height 21
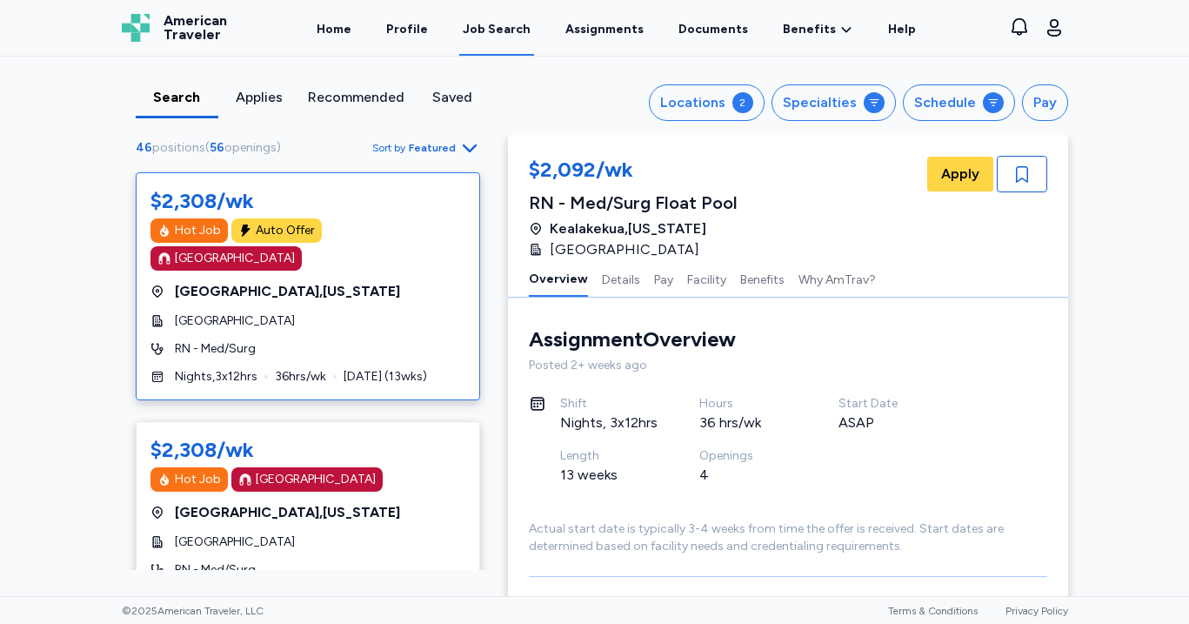
click at [402, 312] on div "[GEOGRAPHIC_DATA]" at bounding box center [307, 320] width 315 height 17
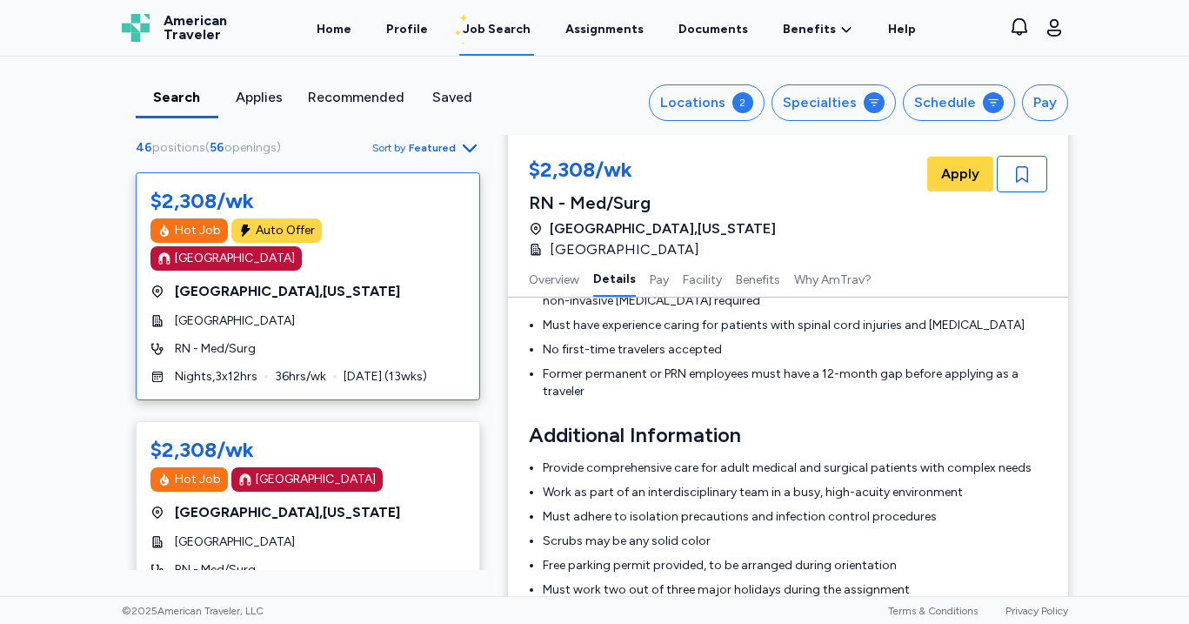
scroll to position [911, 0]
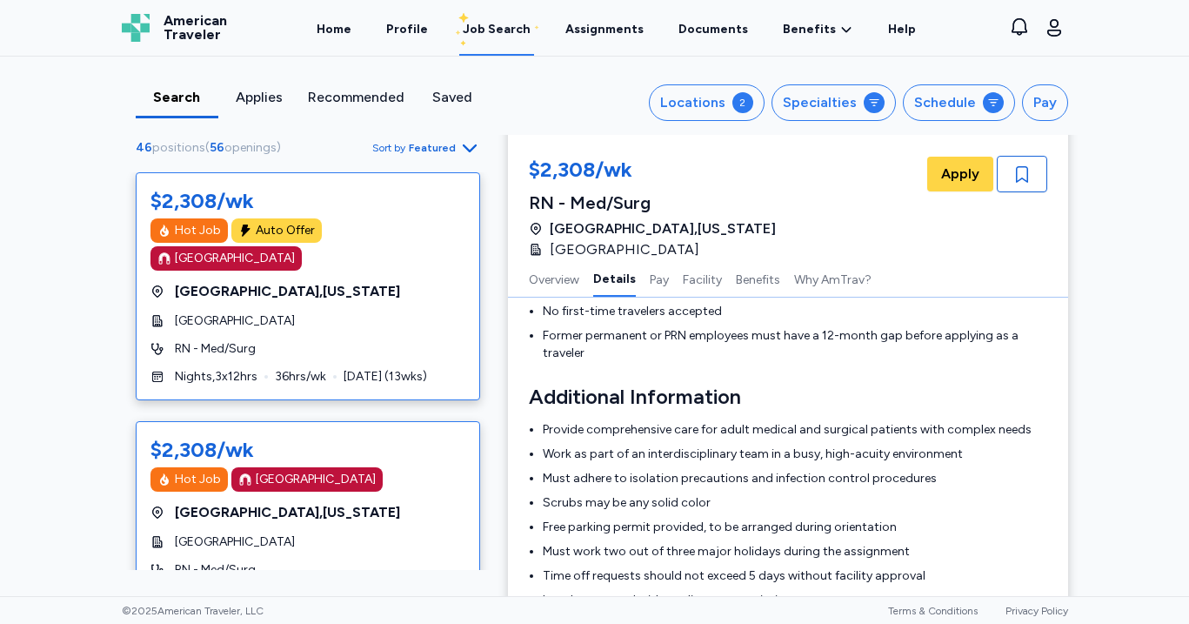
click at [428, 471] on div "$2,308/wk Hot Job [GEOGRAPHIC_DATA] [GEOGRAPHIC_DATA] , [US_STATE][GEOGRAPHIC_D…" at bounding box center [308, 521] width 344 height 200
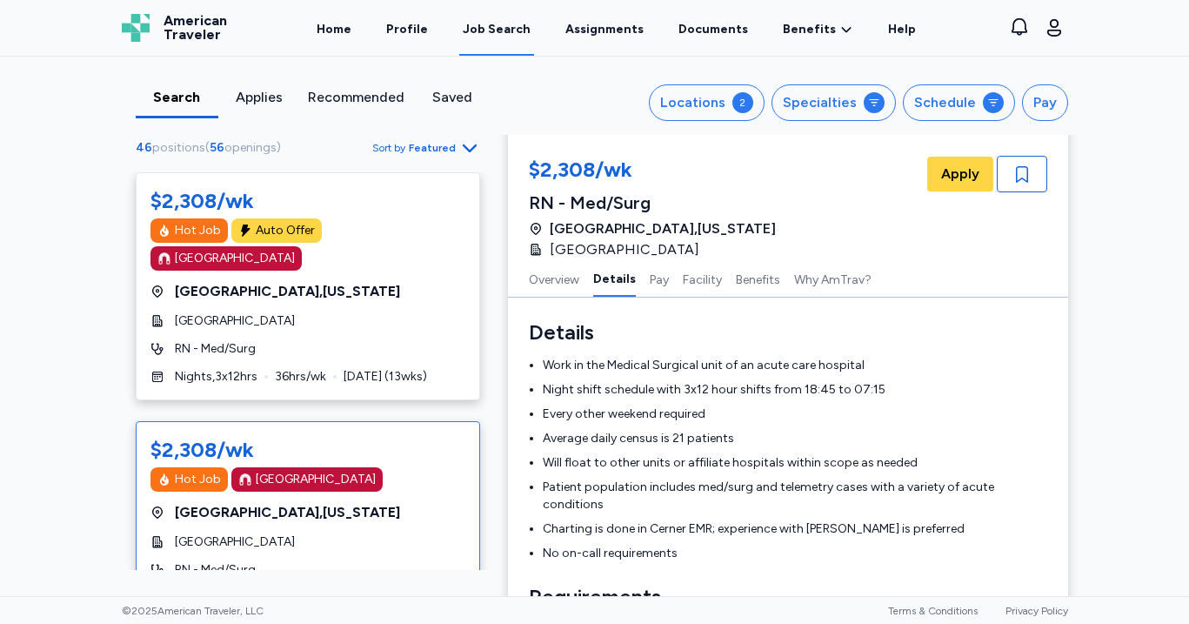
scroll to position [278, 0]
